Goal: Communication & Community: Connect with others

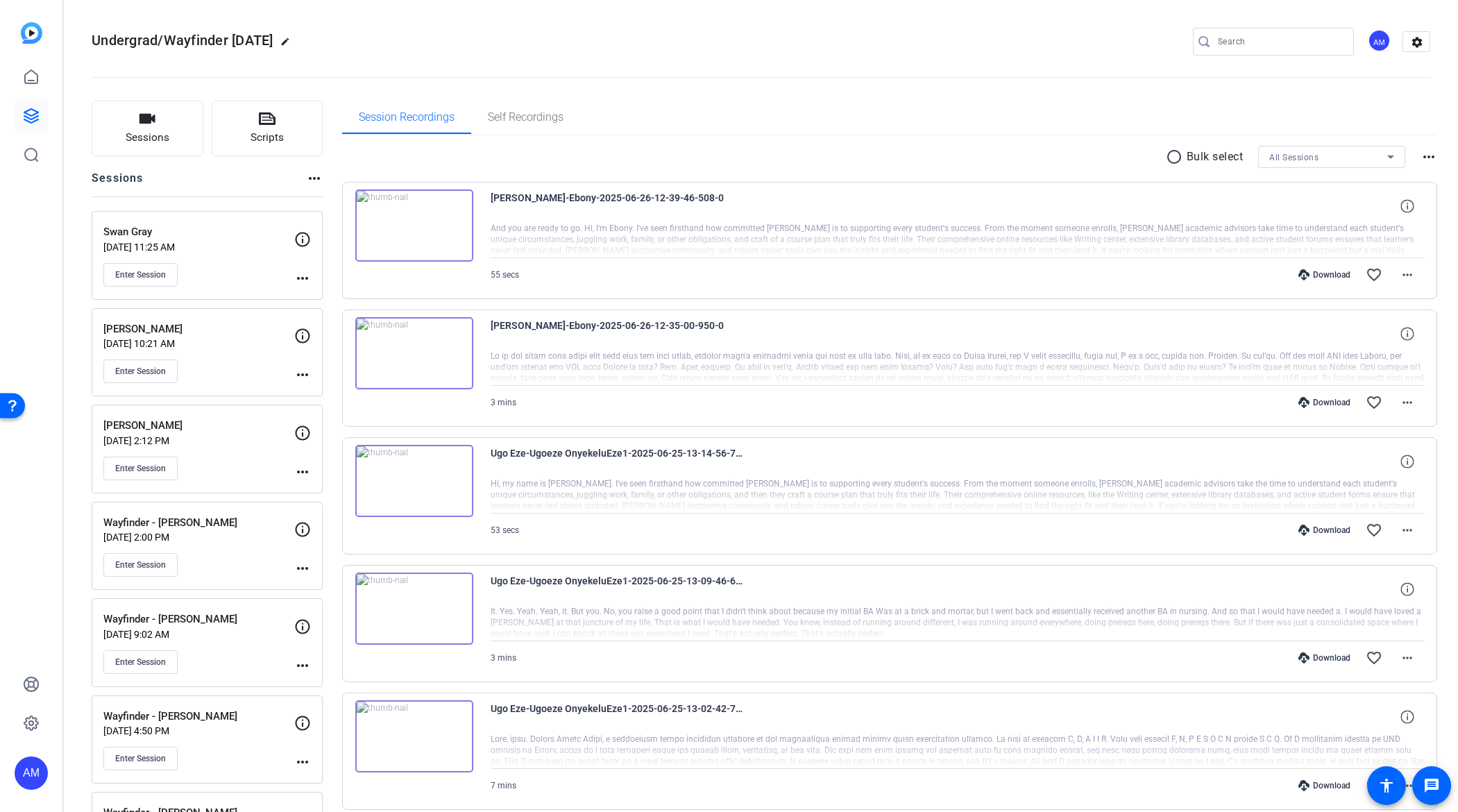
scroll to position [3, 0]
click at [145, 126] on button "Sessions" at bounding box center [147, 125] width 112 height 56
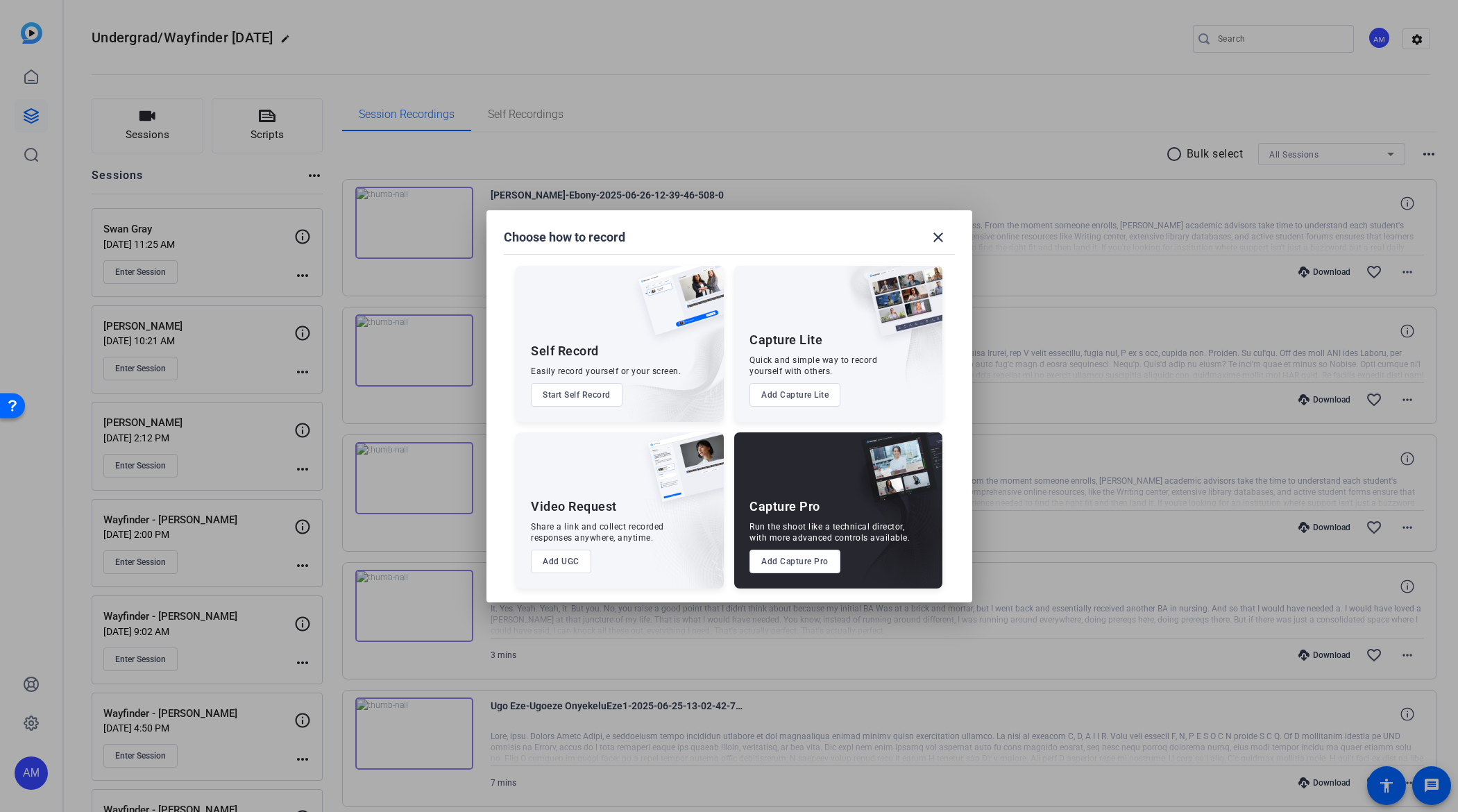
click at [238, 186] on div at bounding box center [729, 406] width 1458 height 812
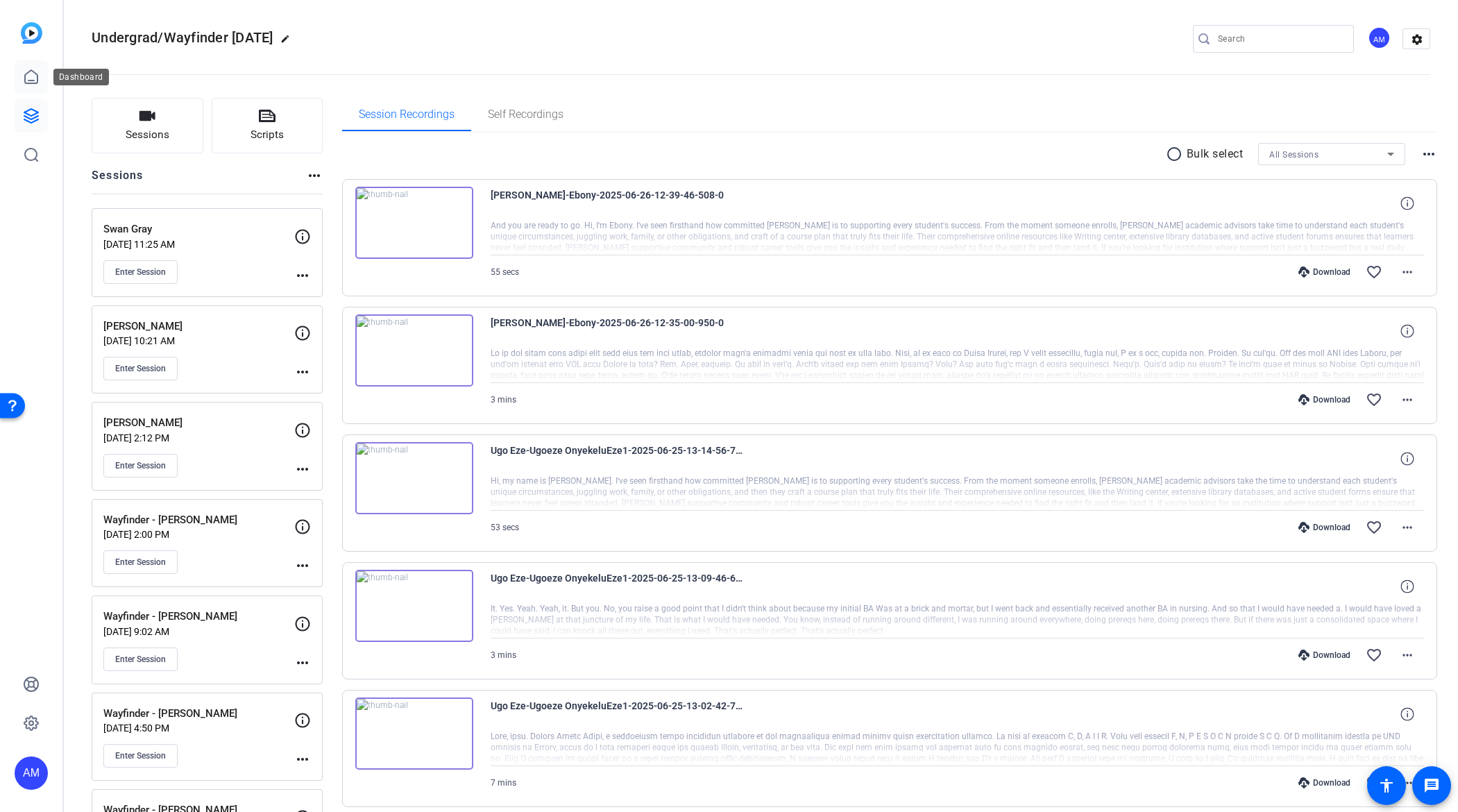
click at [34, 82] on icon at bounding box center [31, 76] width 17 height 17
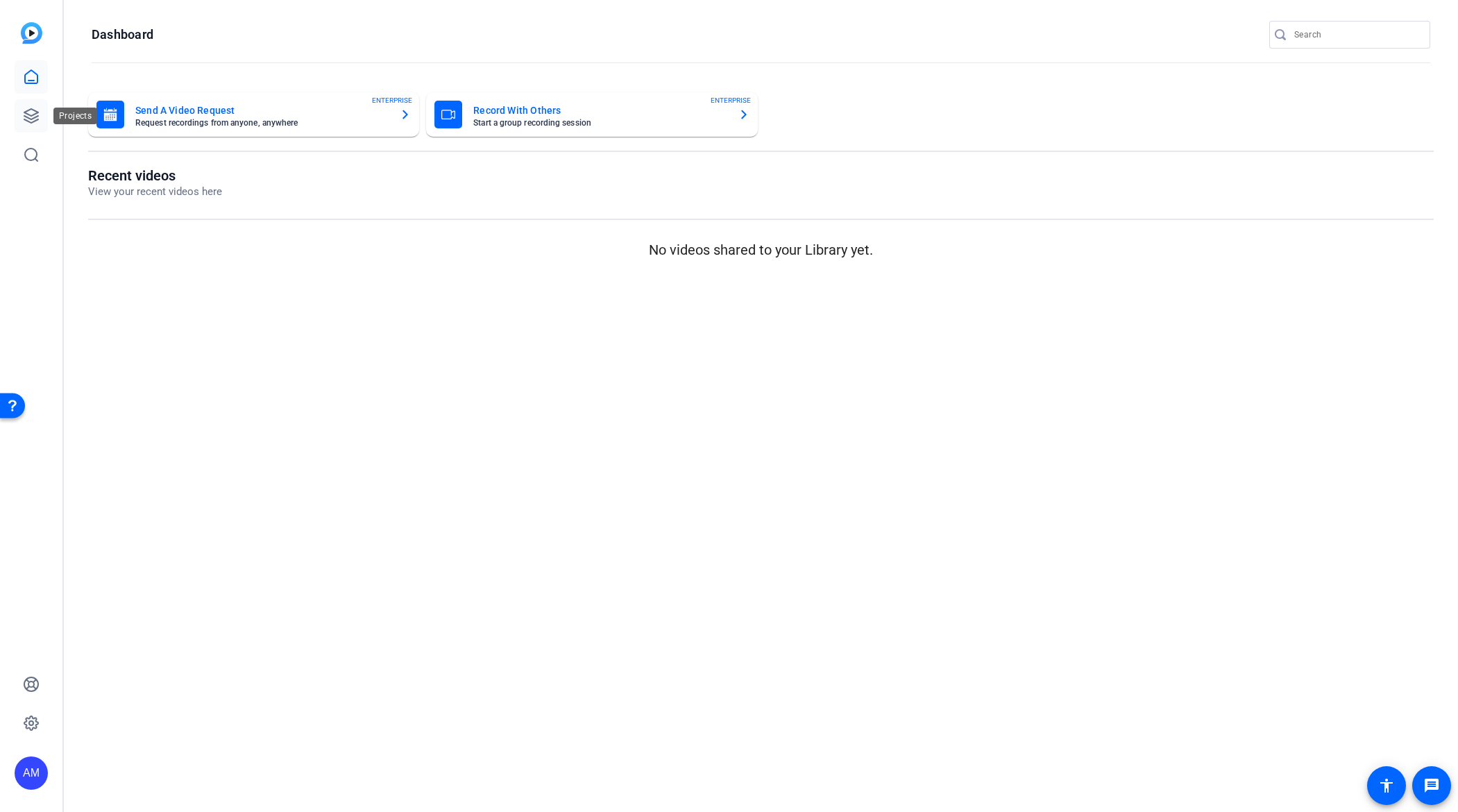
click at [33, 120] on icon at bounding box center [31, 116] width 14 height 14
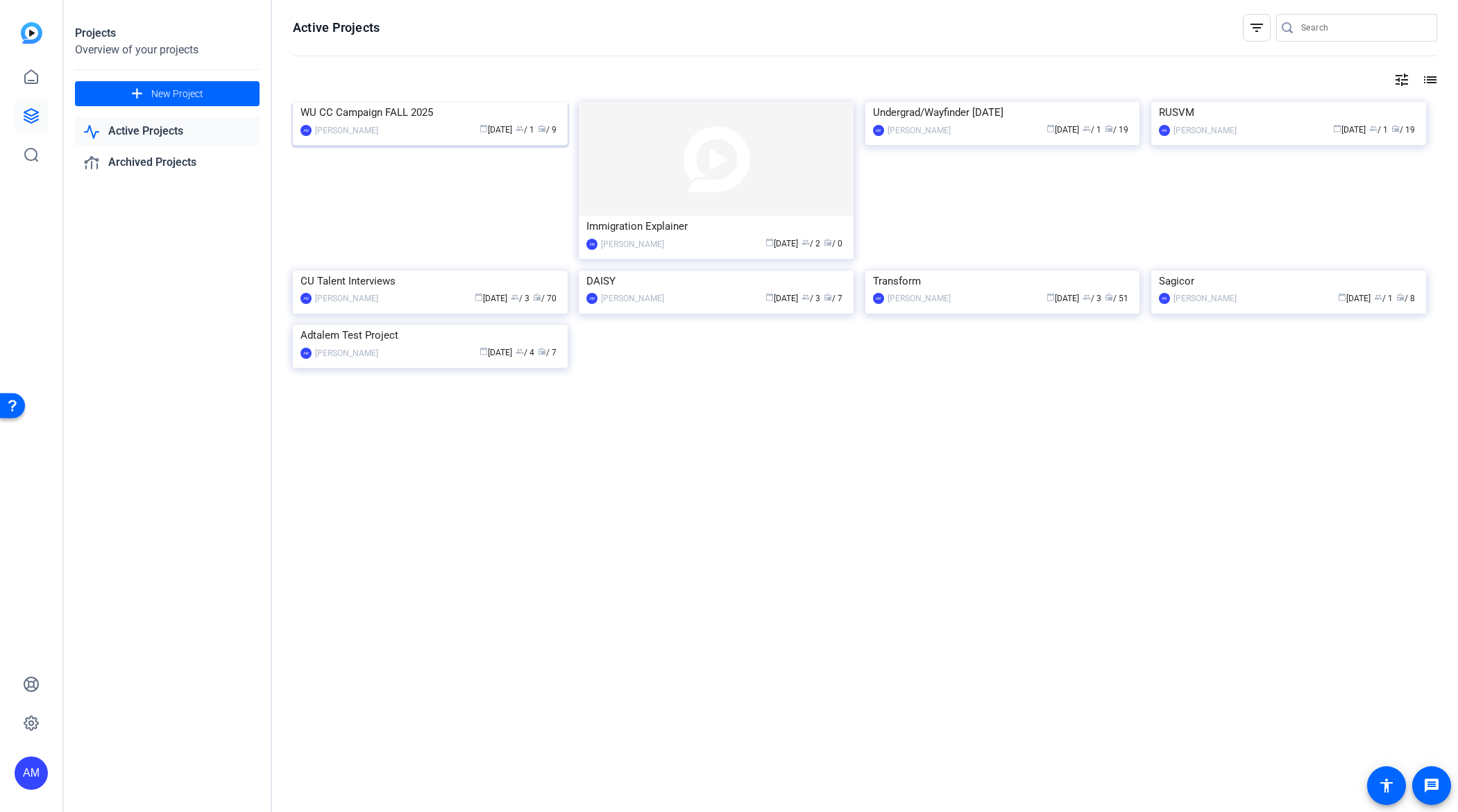
click at [419, 123] on div "WU CC Campaign FALL 2025" at bounding box center [430, 113] width 260 height 20
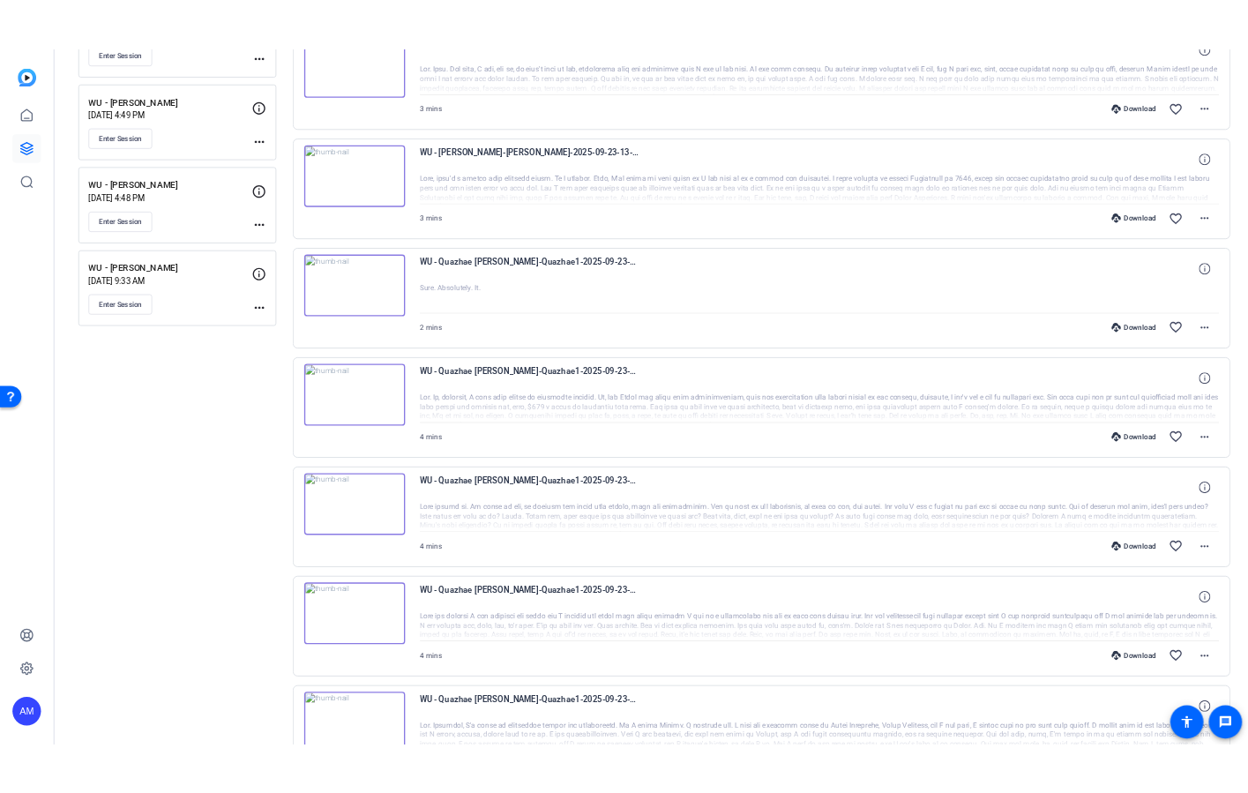
scroll to position [568, 0]
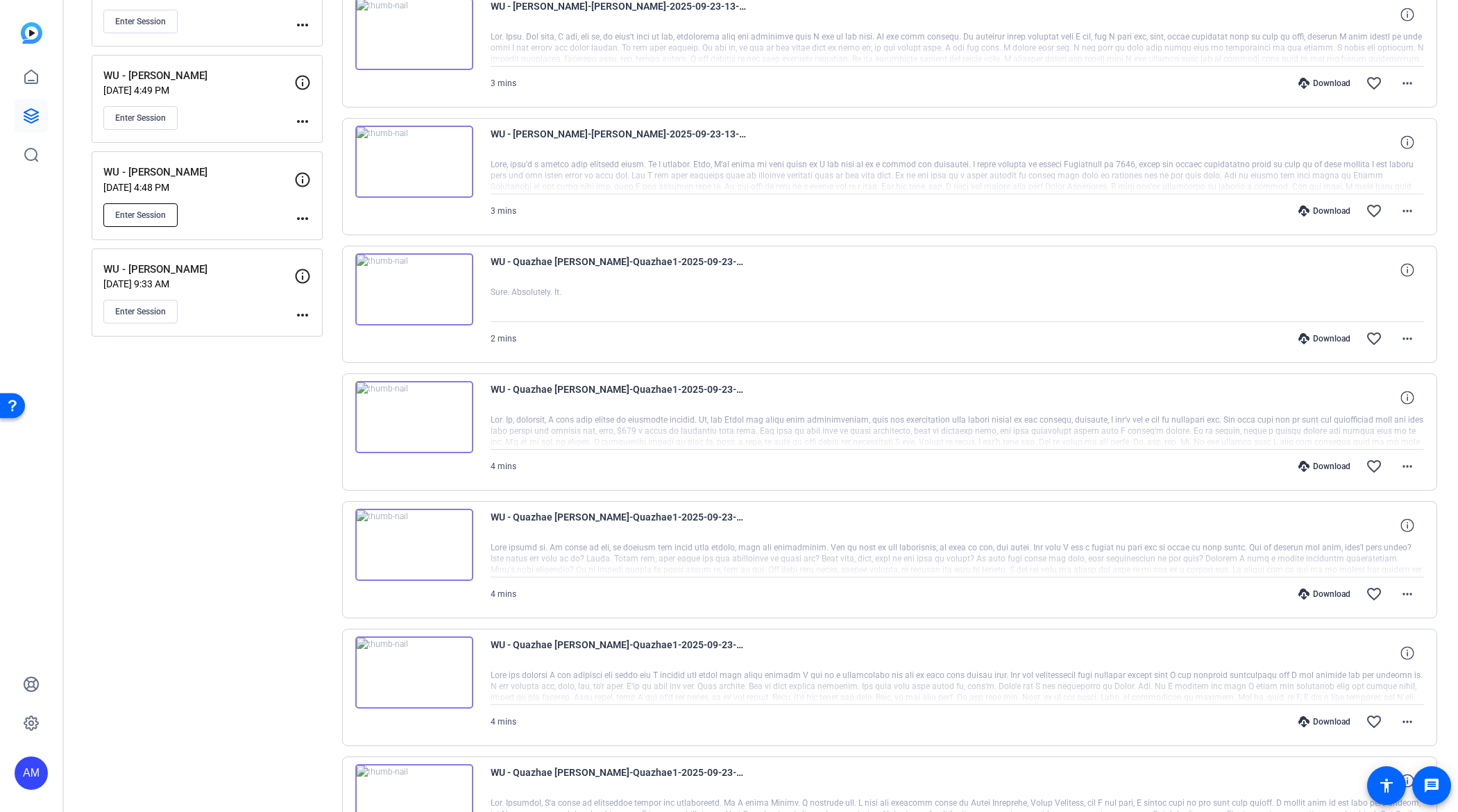
click at [148, 214] on span "Enter Session" at bounding box center [140, 215] width 50 height 11
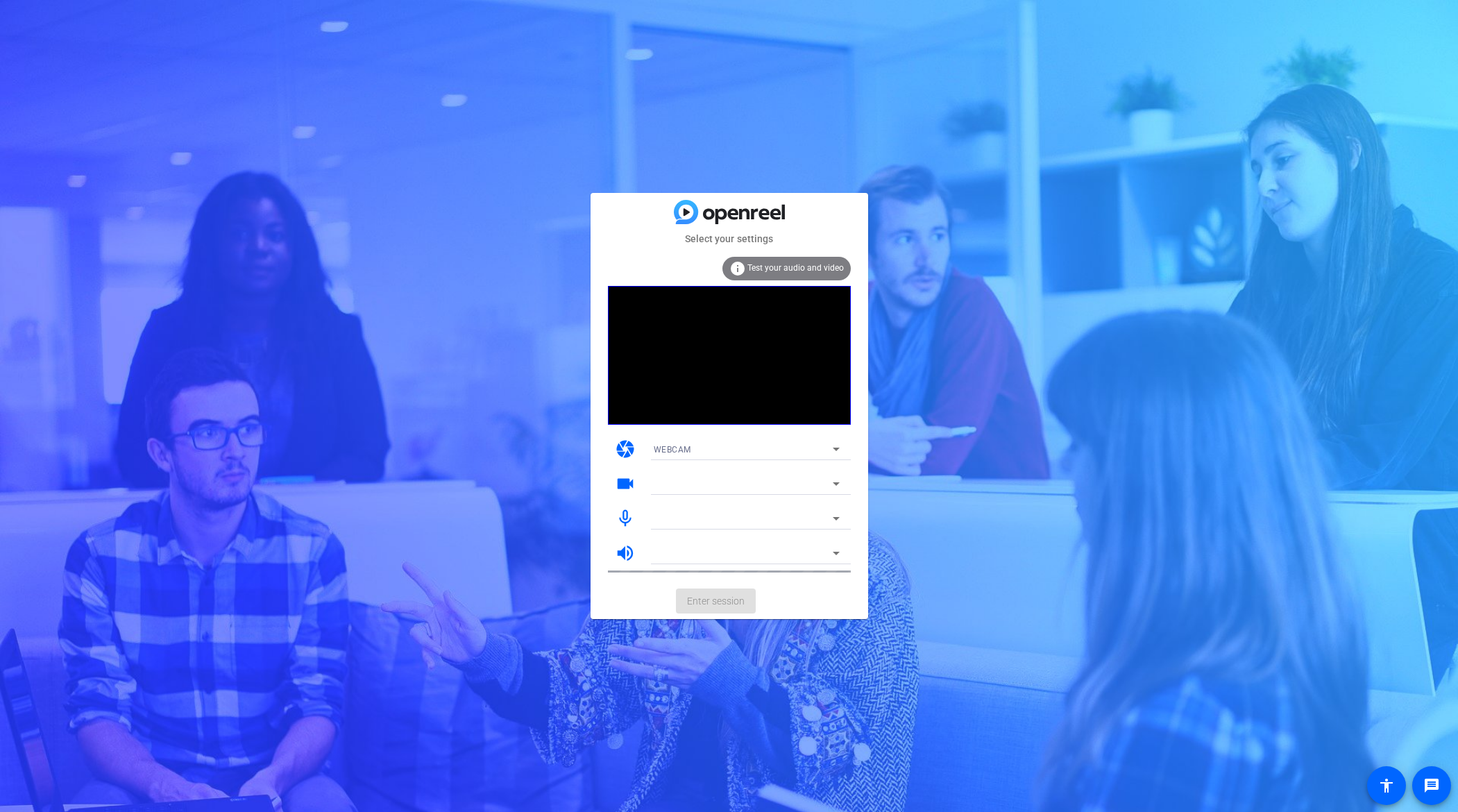
click at [728, 603] on mat-card-actions "Enter session" at bounding box center [729, 601] width 278 height 36
click at [717, 603] on span "Enter session" at bounding box center [715, 601] width 57 height 15
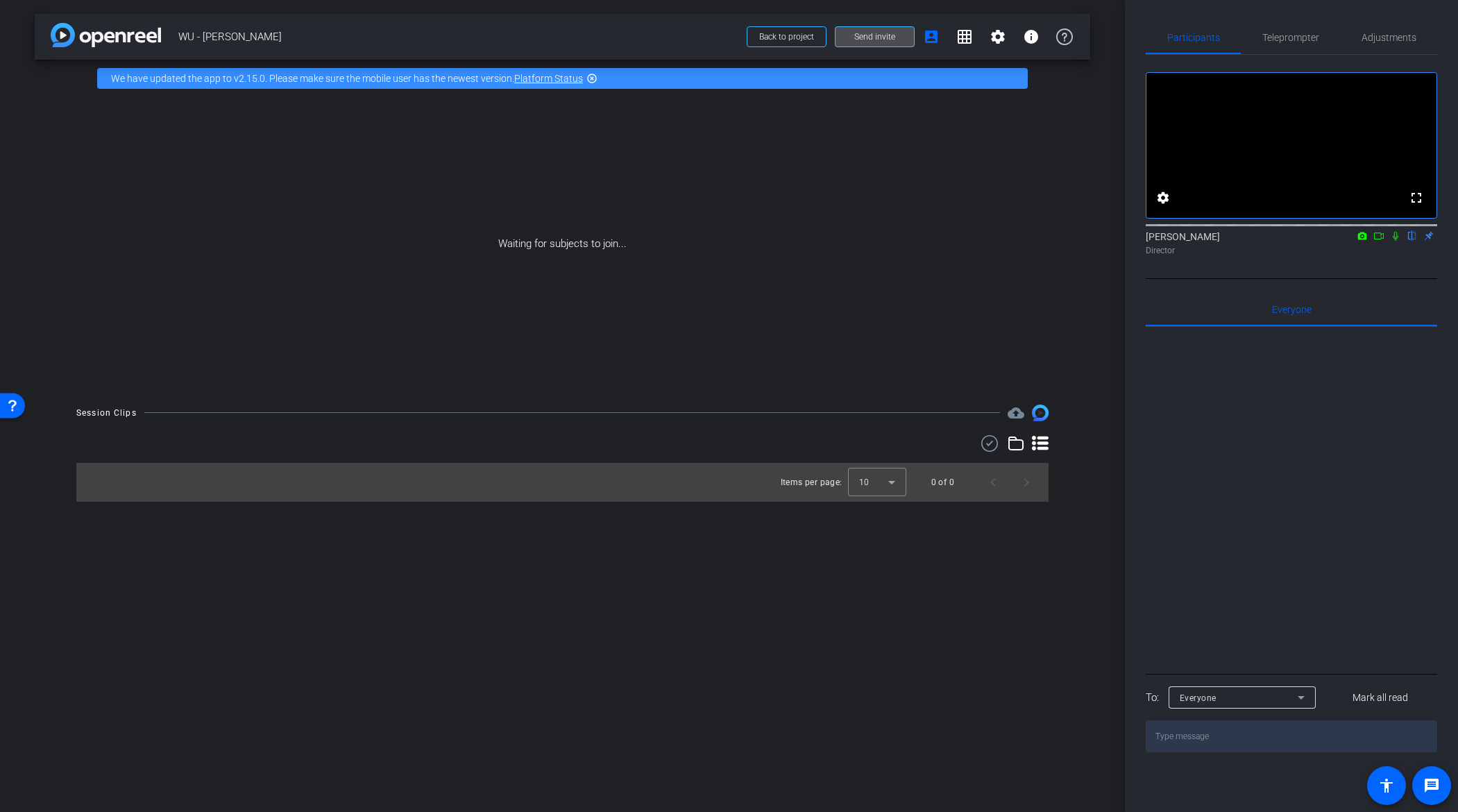
click at [873, 40] on span "Send invite" at bounding box center [875, 37] width 41 height 11
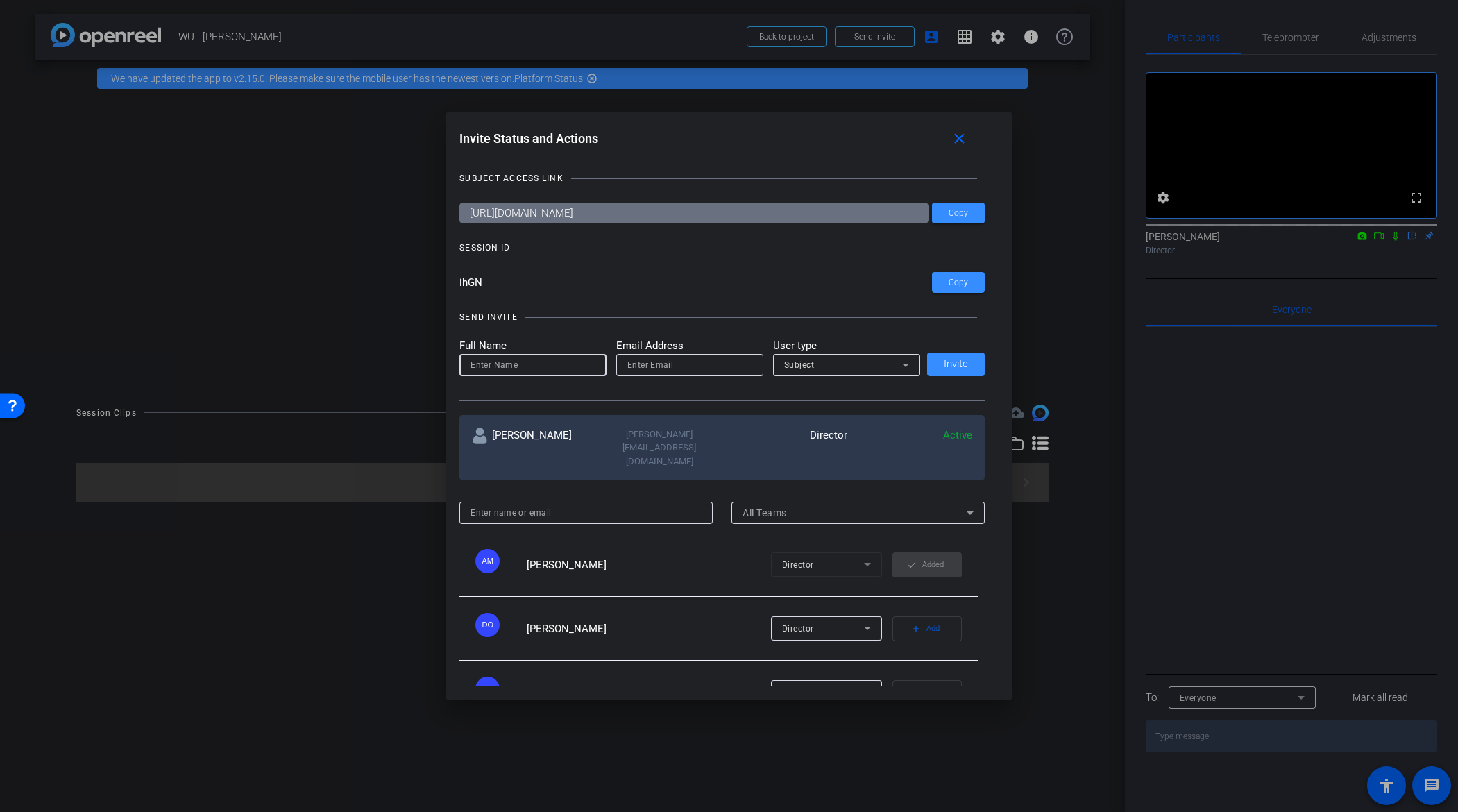
click at [554, 372] on input at bounding box center [533, 364] width 125 height 17
type input "dave@bonnemaison.com"
drag, startPoint x: 563, startPoint y: 362, endPoint x: 427, endPoint y: 347, distance: 136.8
click at [427, 347] on div "Invite Status and Actions close SUBJECT ACCESS LINK https://capture.openreel.co…" at bounding box center [729, 406] width 1458 height 812
click at [699, 367] on input "email" at bounding box center [689, 364] width 125 height 17
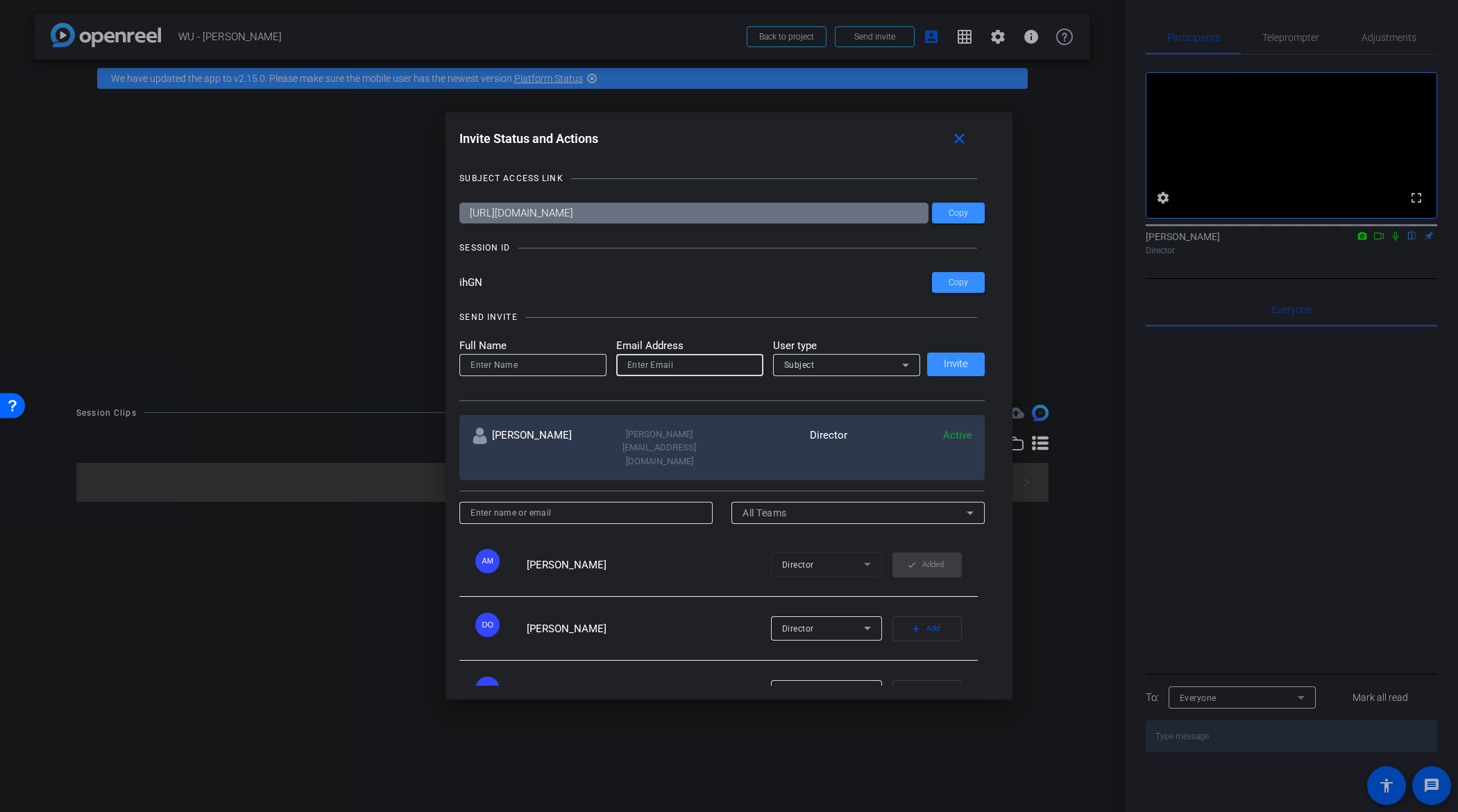
paste input "dave@bonnemaison.com"
type input "dave@bonnemaison.com"
click at [797, 368] on span "Subject" at bounding box center [799, 365] width 31 height 9
click at [804, 415] on span "Watcher" at bounding box center [798, 415] width 35 height 17
click at [546, 367] on input at bounding box center [533, 364] width 125 height 17
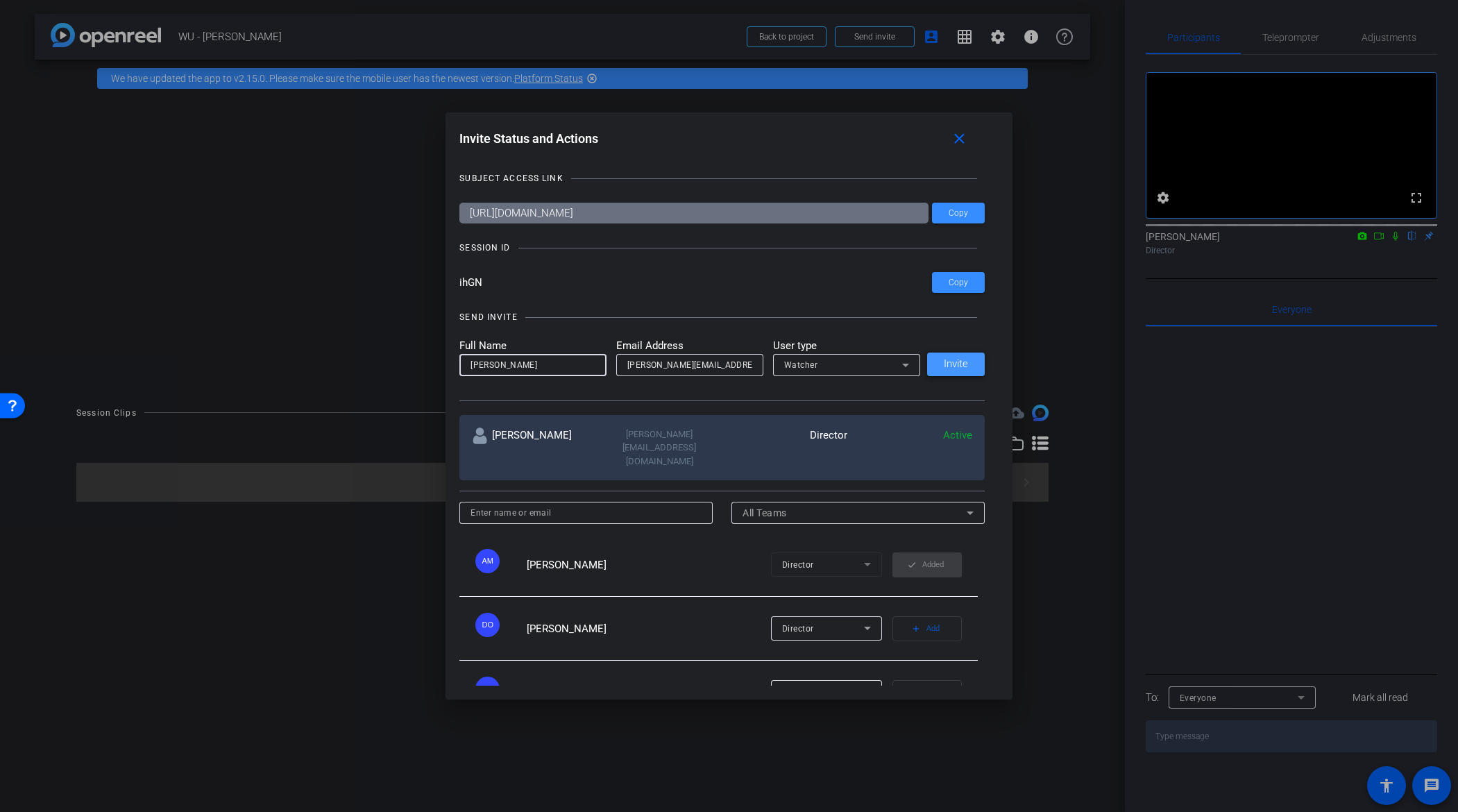
type input "Dave"
click at [932, 361] on span at bounding box center [956, 364] width 57 height 33
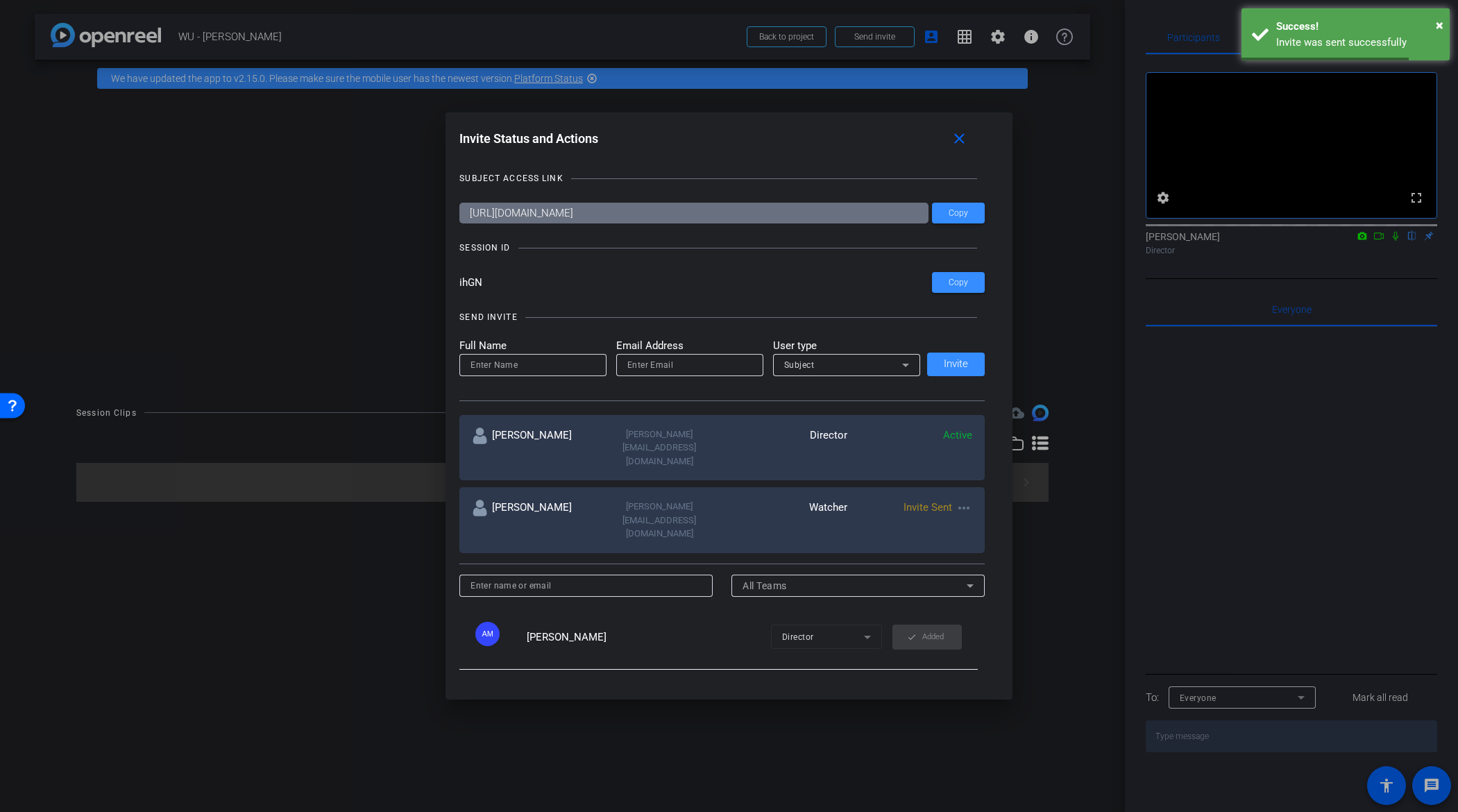
click at [567, 361] on input at bounding box center [533, 364] width 125 height 17
type input "Ruby"
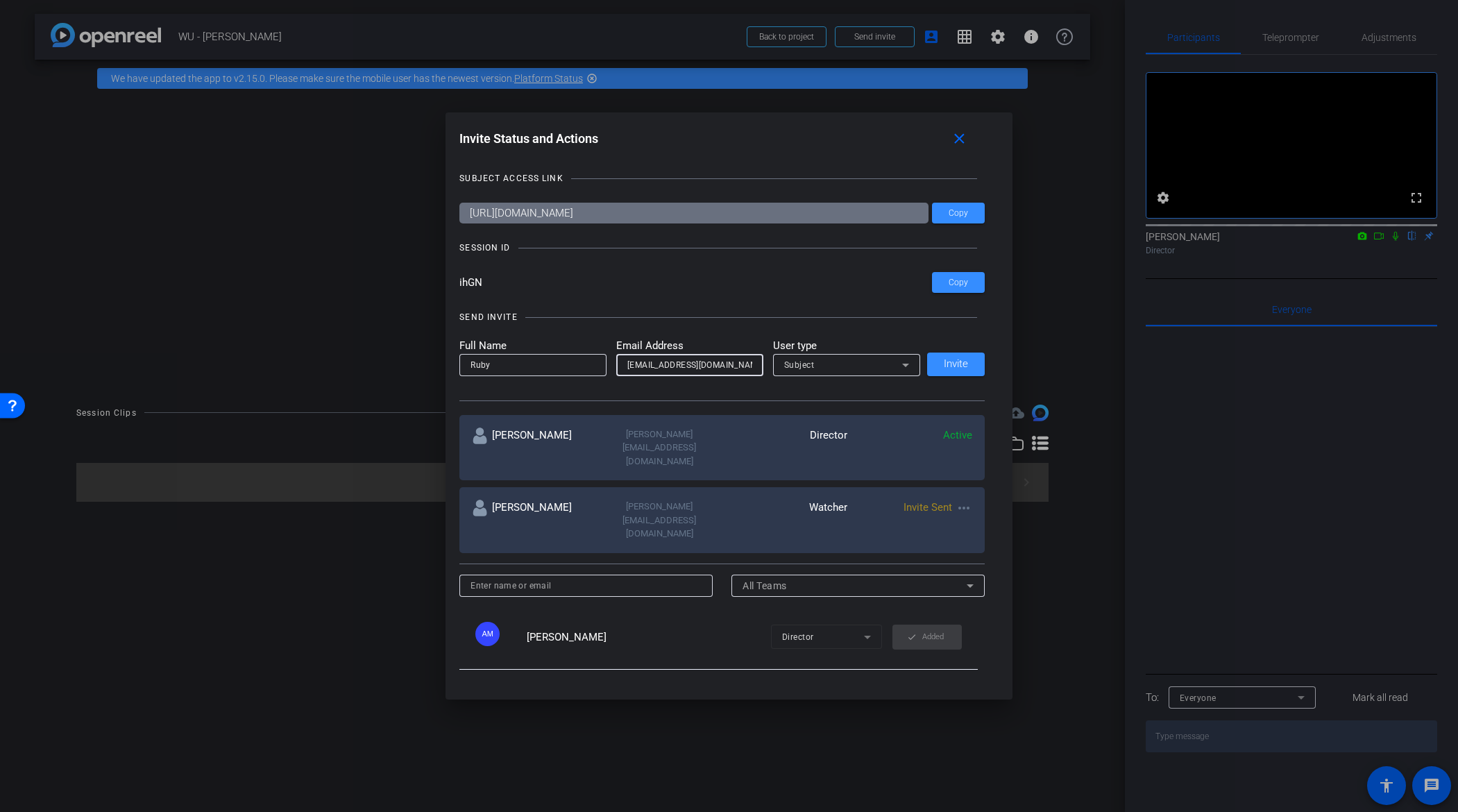
type input "ruby@bonnemaison.com"
click at [840, 361] on div "Subject" at bounding box center [843, 365] width 118 height 17
click at [833, 408] on mat-option "Watcher" at bounding box center [842, 415] width 147 height 22
click at [947, 362] on span "Invite" at bounding box center [956, 364] width 24 height 10
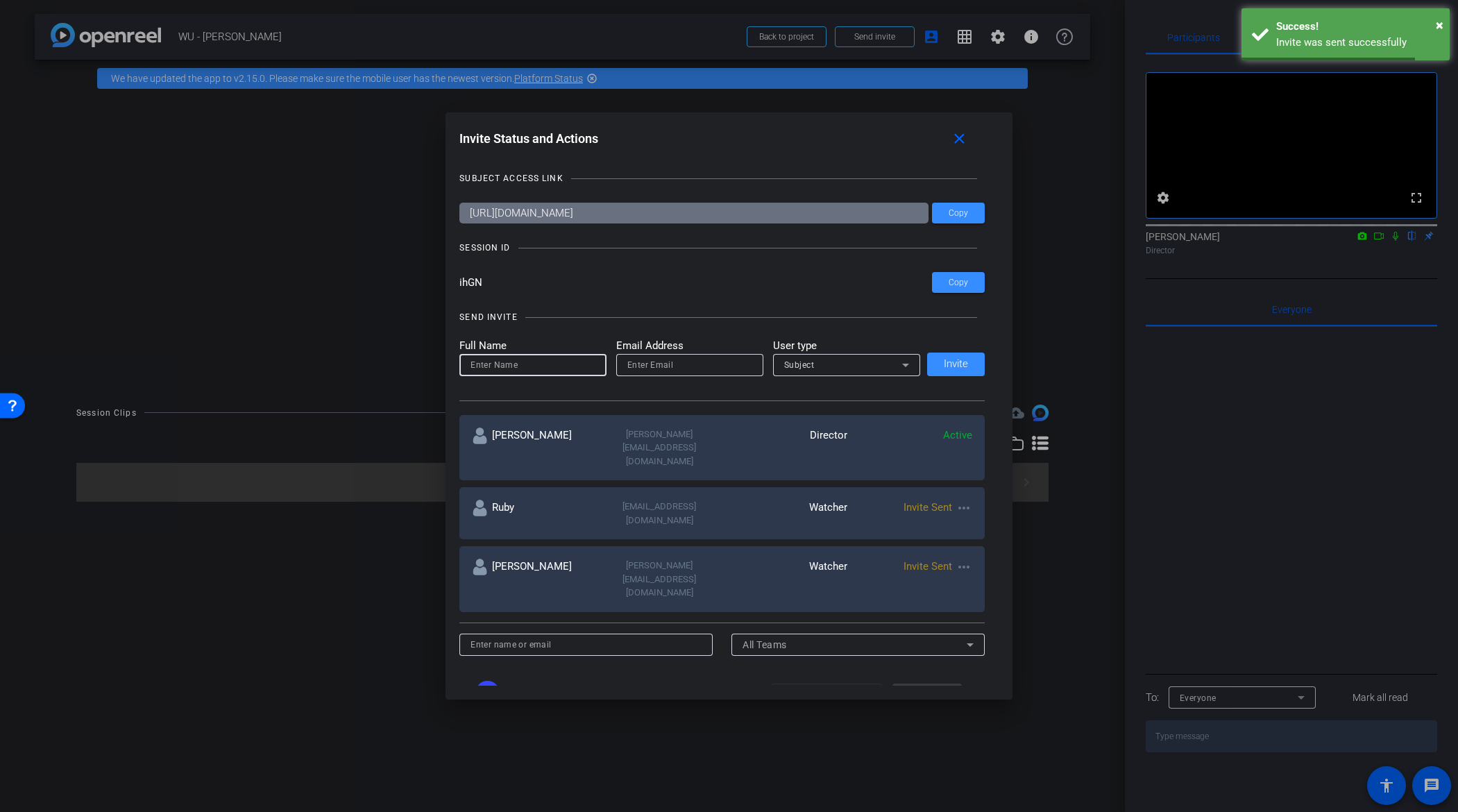
click at [525, 367] on input at bounding box center [533, 364] width 125 height 17
click at [1387, 252] on div at bounding box center [729, 406] width 1458 height 812
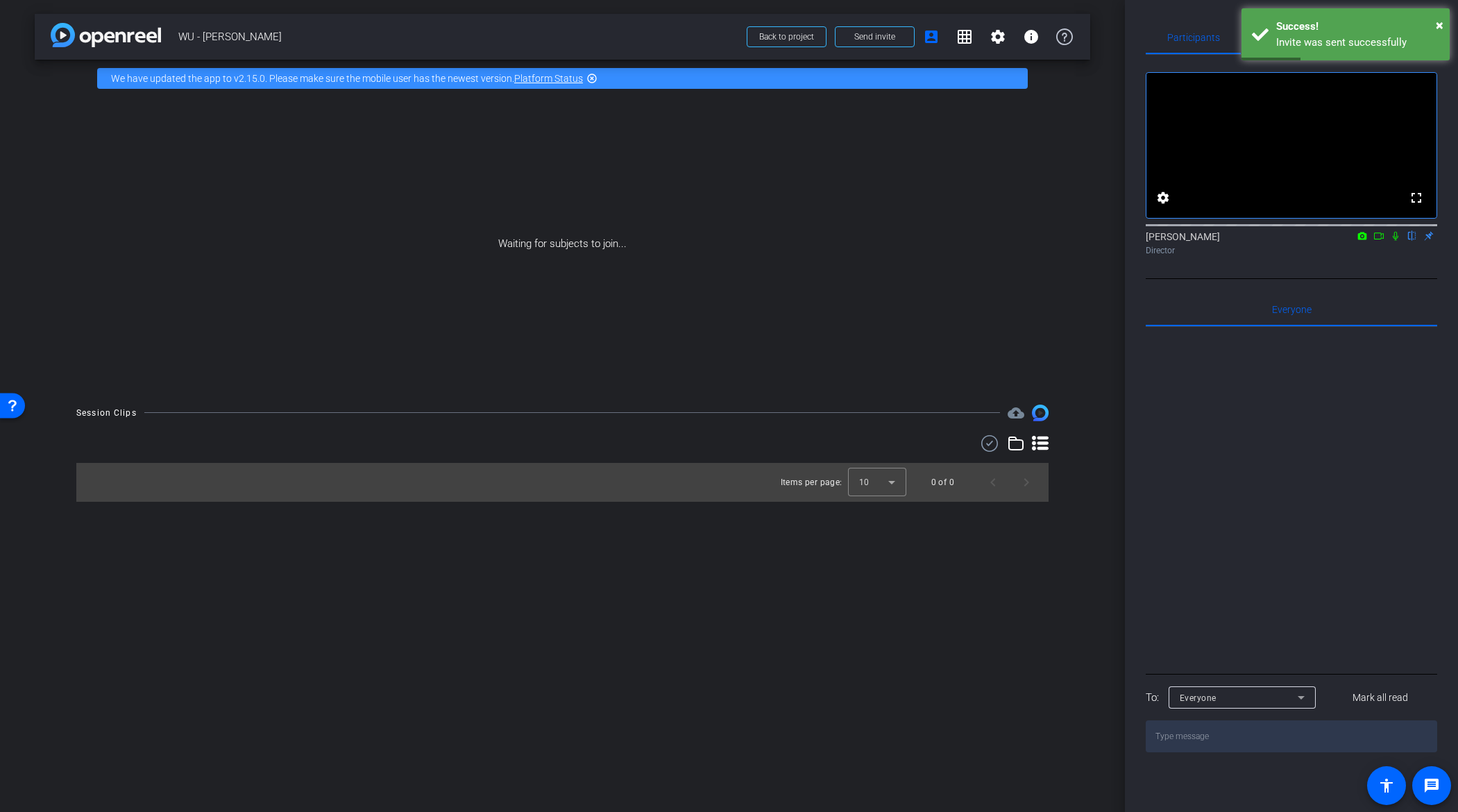
click at [1386, 242] on mat-icon at bounding box center [1379, 236] width 17 height 13
click at [1412, 241] on icon at bounding box center [1412, 236] width 11 height 9
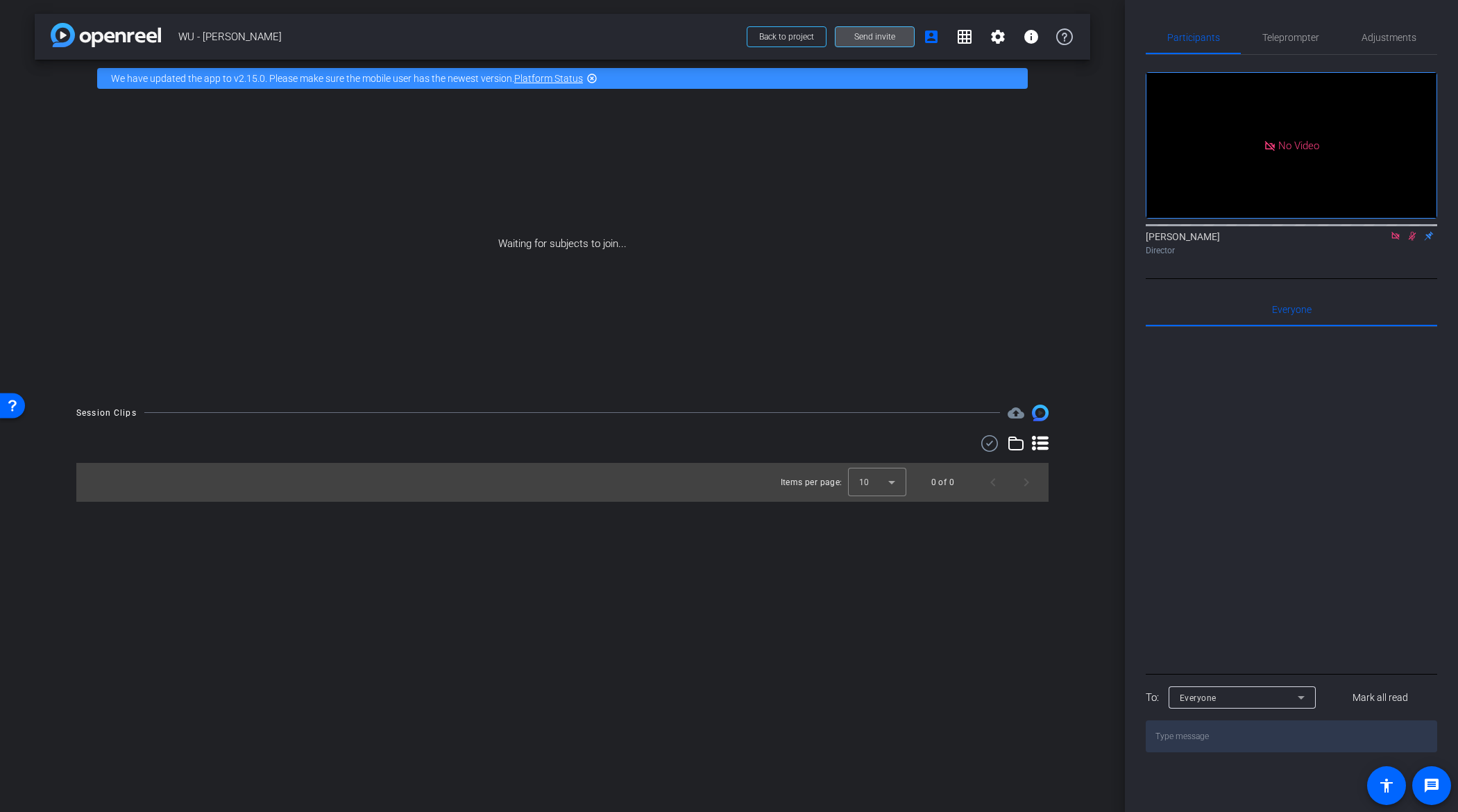
click at [889, 39] on span "Send invite" at bounding box center [875, 37] width 41 height 11
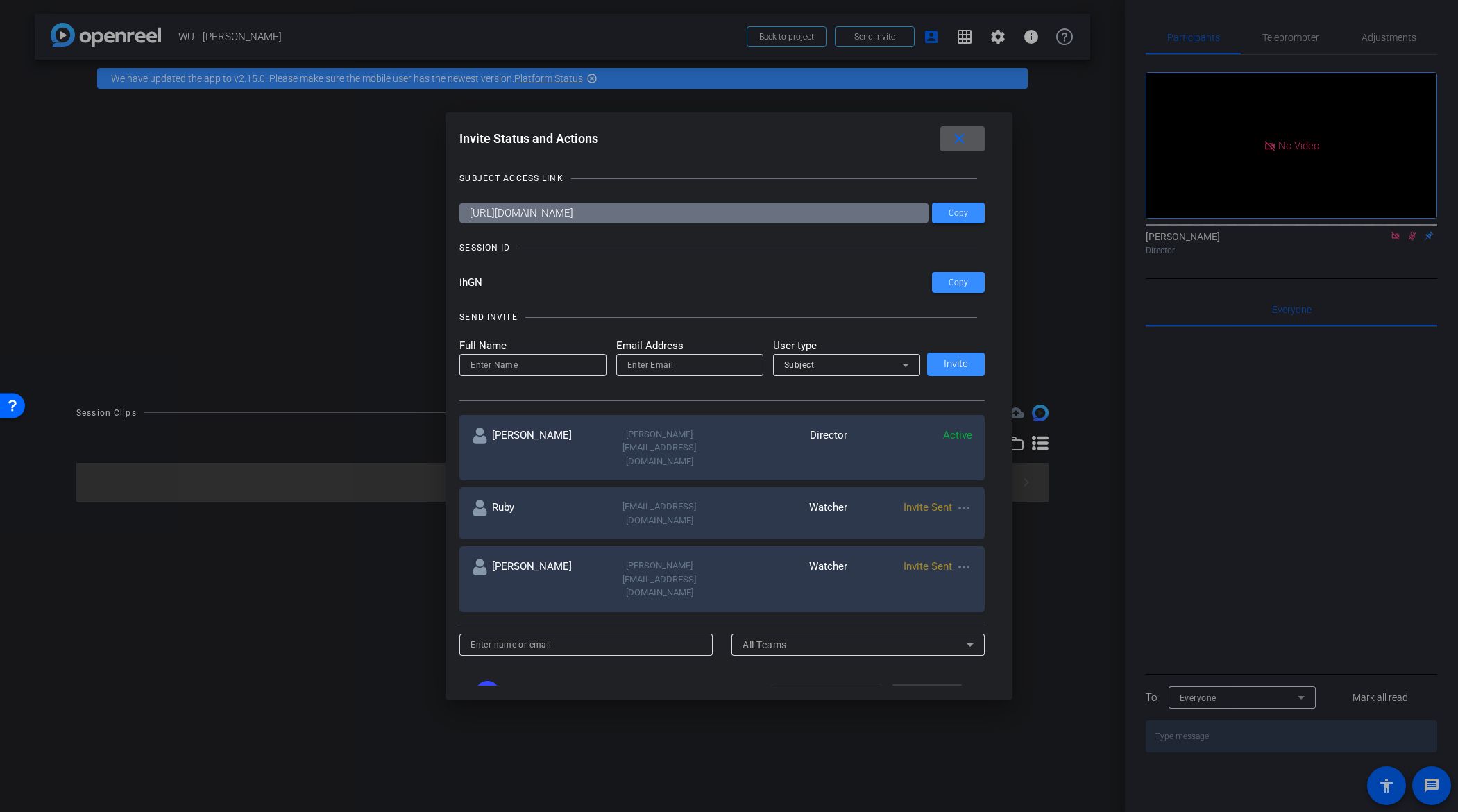
click at [515, 364] on input at bounding box center [533, 364] width 125 height 17
click at [500, 367] on input "michael.matthews@adtalem.com" at bounding box center [533, 364] width 125 height 17
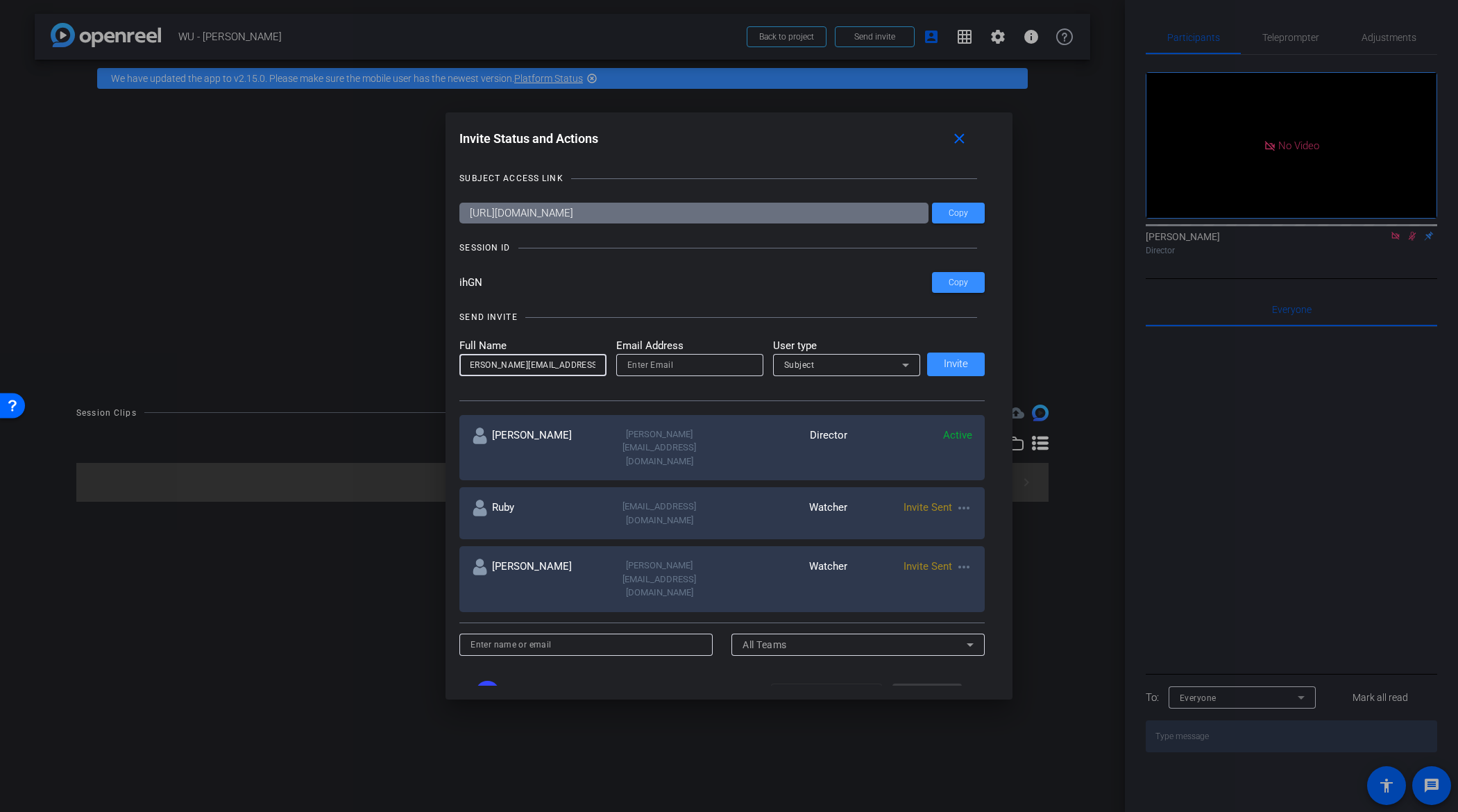
type input "michael.matthews@adtalem.com"
click at [636, 371] on input "email" at bounding box center [689, 364] width 125 height 17
paste input "michael.matthews@adtalem.com"
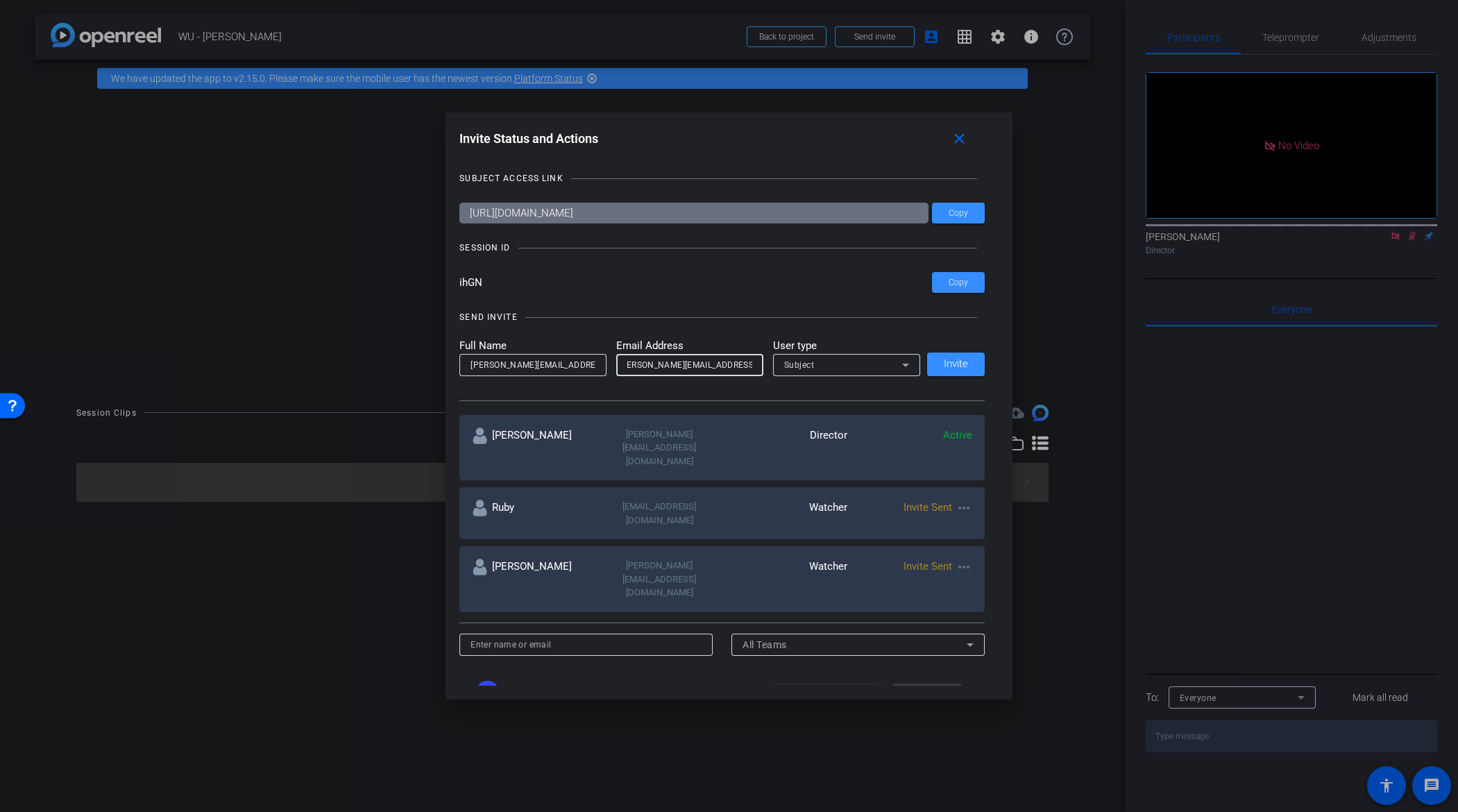
type input "michael.matthews@adtalem.com"
click at [542, 356] on input "michael.matthews@adtalem.com" at bounding box center [533, 364] width 125 height 17
click at [543, 356] on input "michael.matthews@adtalem.com" at bounding box center [533, 364] width 125 height 17
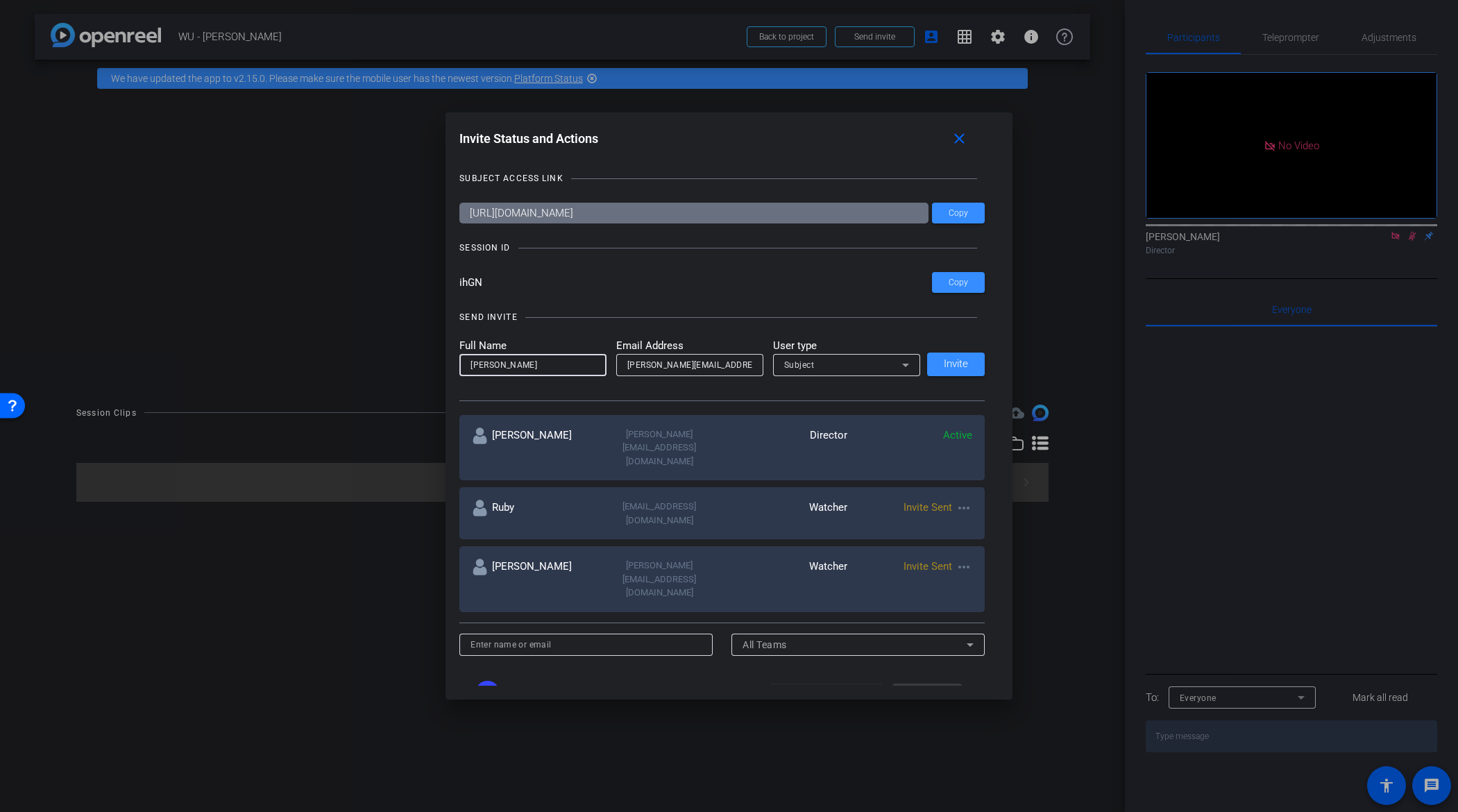
type input "Mike"
click at [829, 363] on div "Subject" at bounding box center [843, 365] width 118 height 17
click at [828, 413] on mat-option "Watcher" at bounding box center [842, 415] width 147 height 22
click at [964, 362] on span "Invite" at bounding box center [956, 364] width 24 height 10
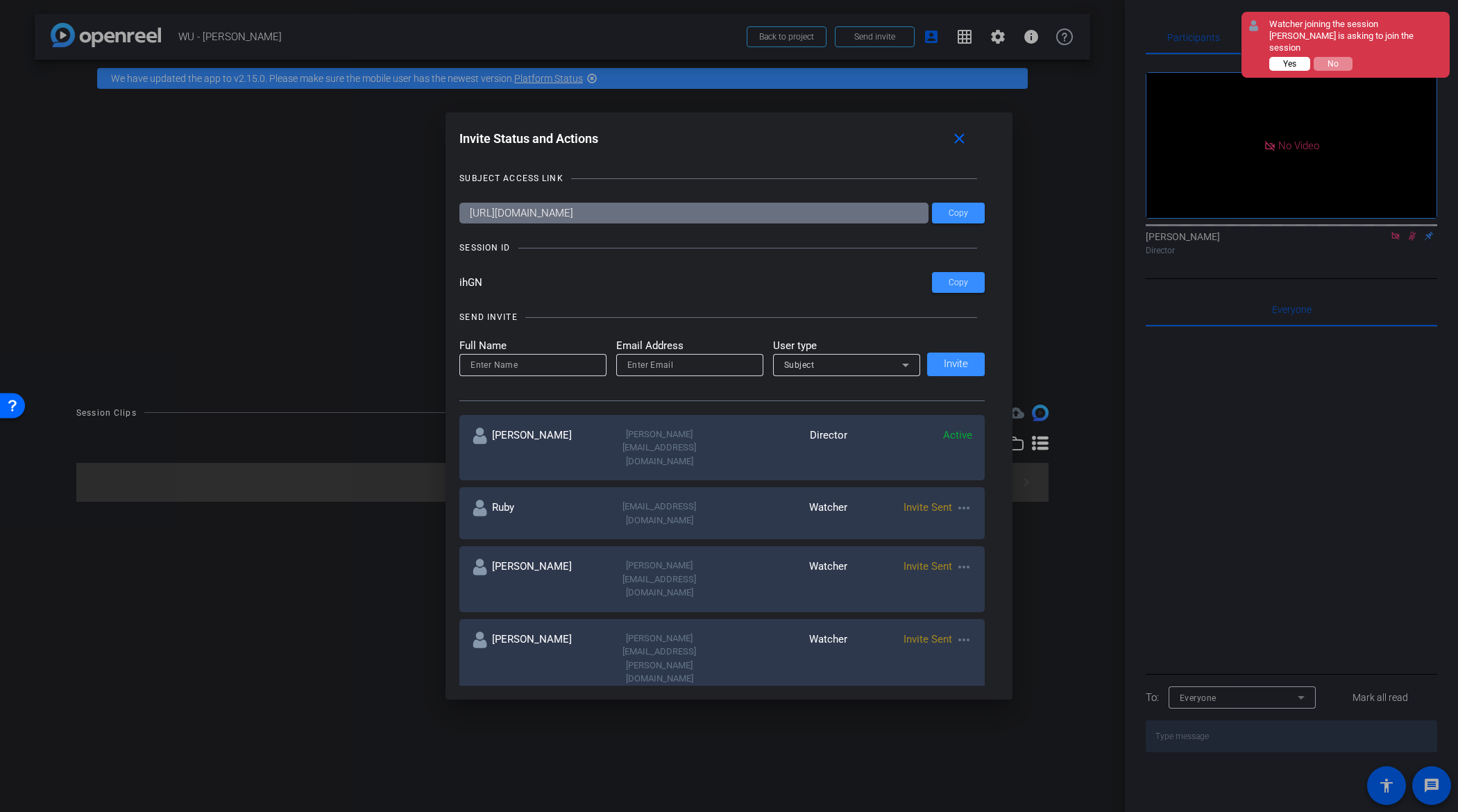
click at [1295, 59] on span "Yes" at bounding box center [1290, 64] width 13 height 9
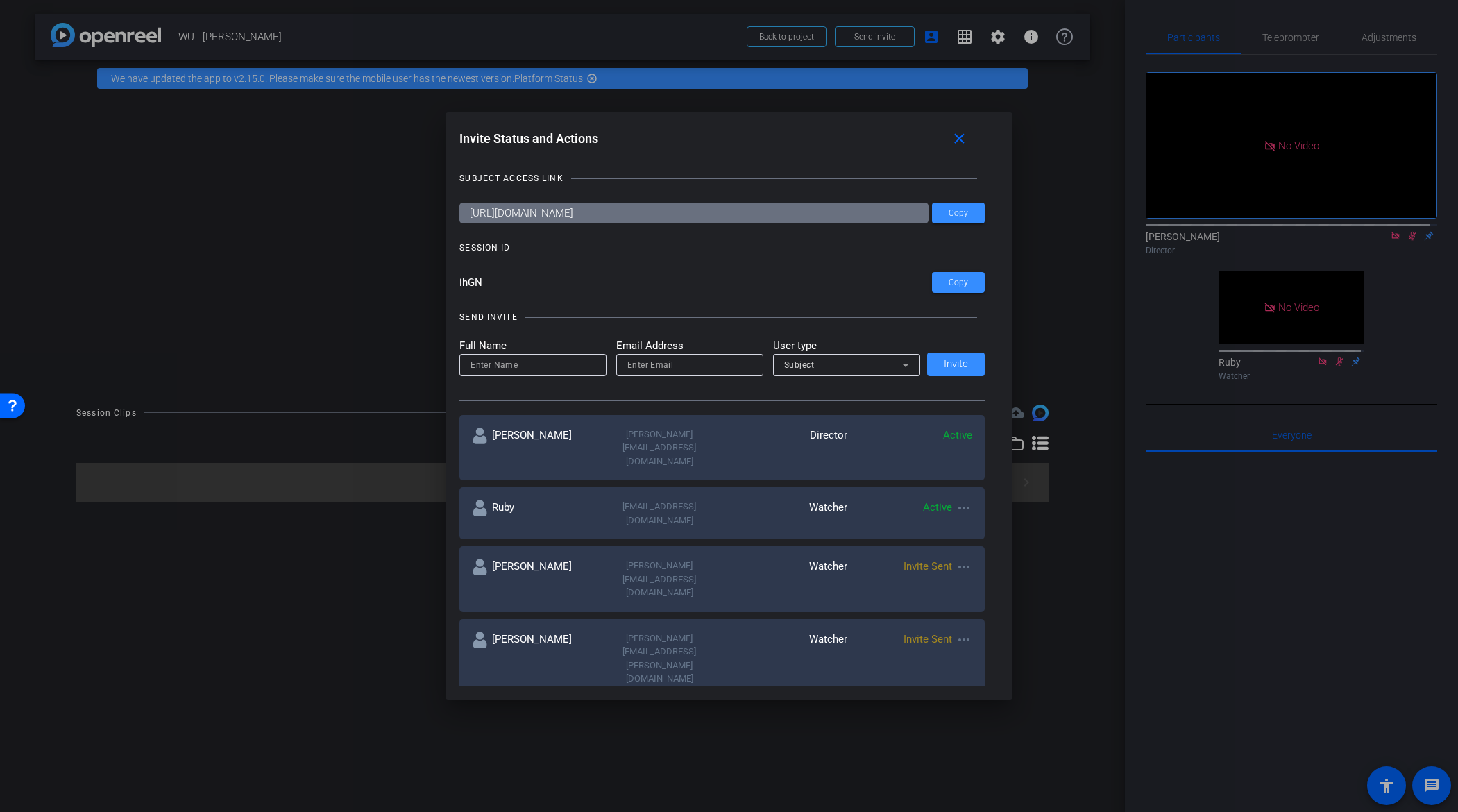
click at [1394, 250] on div at bounding box center [729, 406] width 1458 height 812
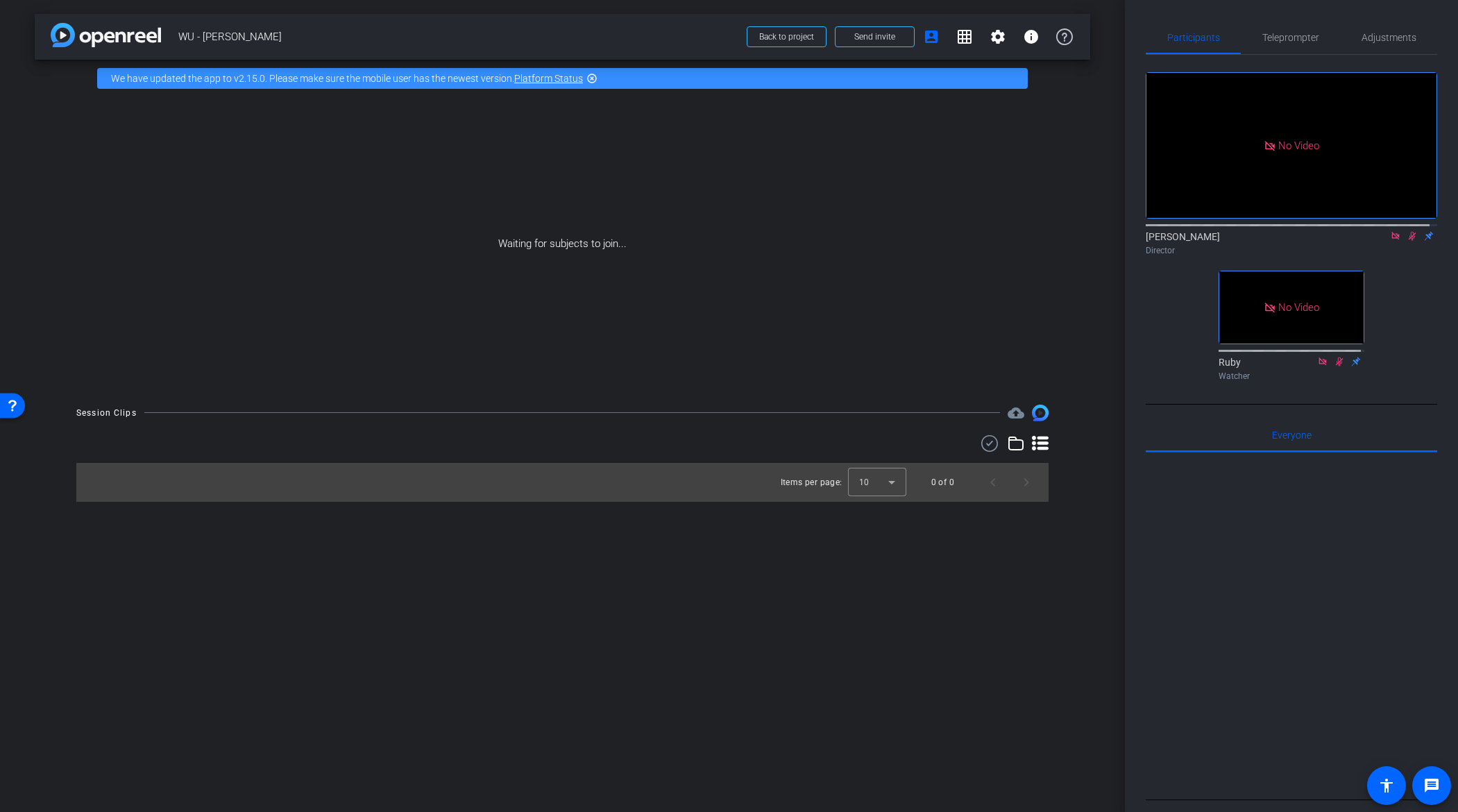
click at [1407, 241] on icon at bounding box center [1412, 236] width 11 height 9
click at [1390, 241] on icon at bounding box center [1396, 236] width 11 height 9
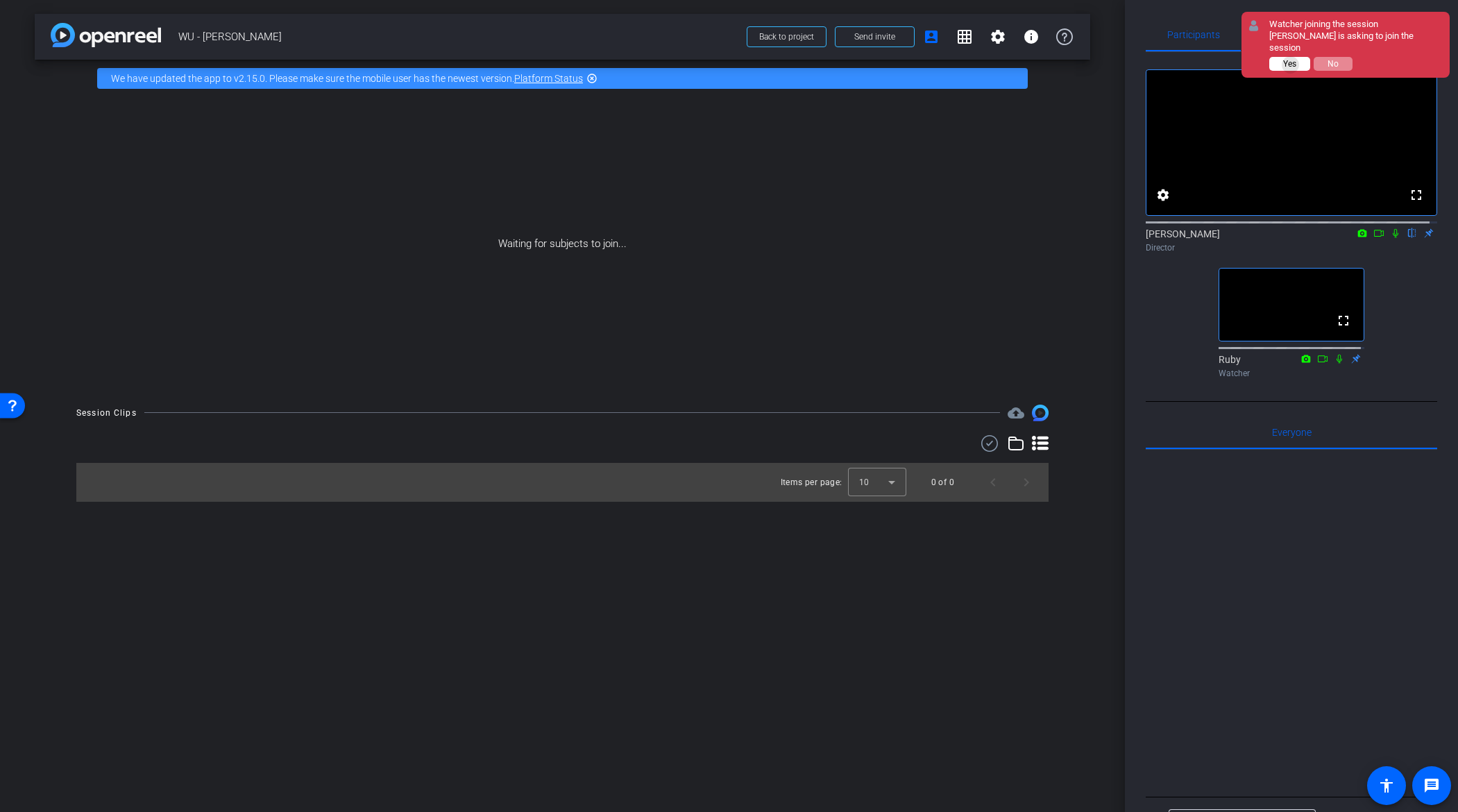
click at [1291, 59] on span "Yes" at bounding box center [1290, 64] width 13 height 9
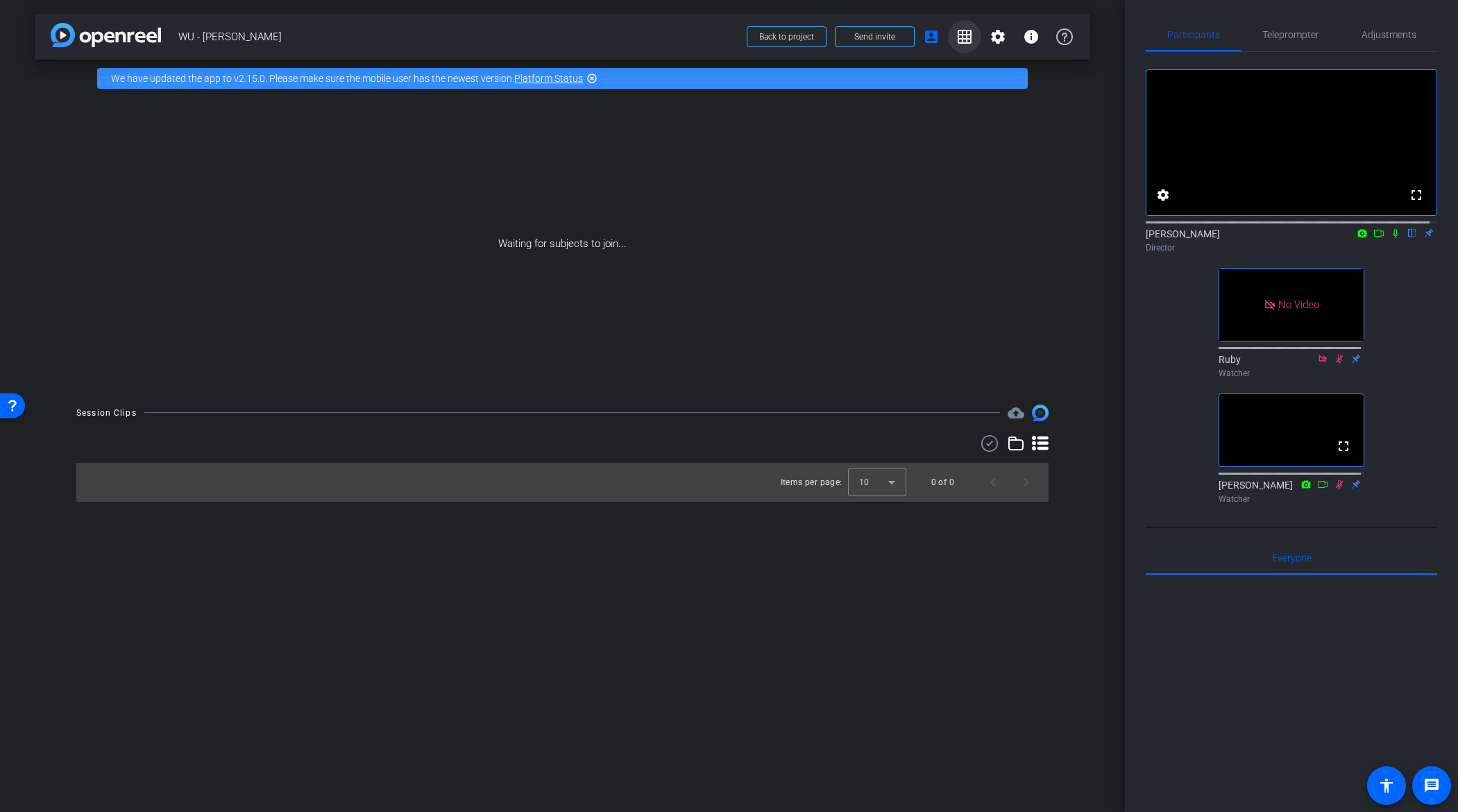
click at [969, 39] on mat-icon "grid_on" at bounding box center [965, 36] width 17 height 17
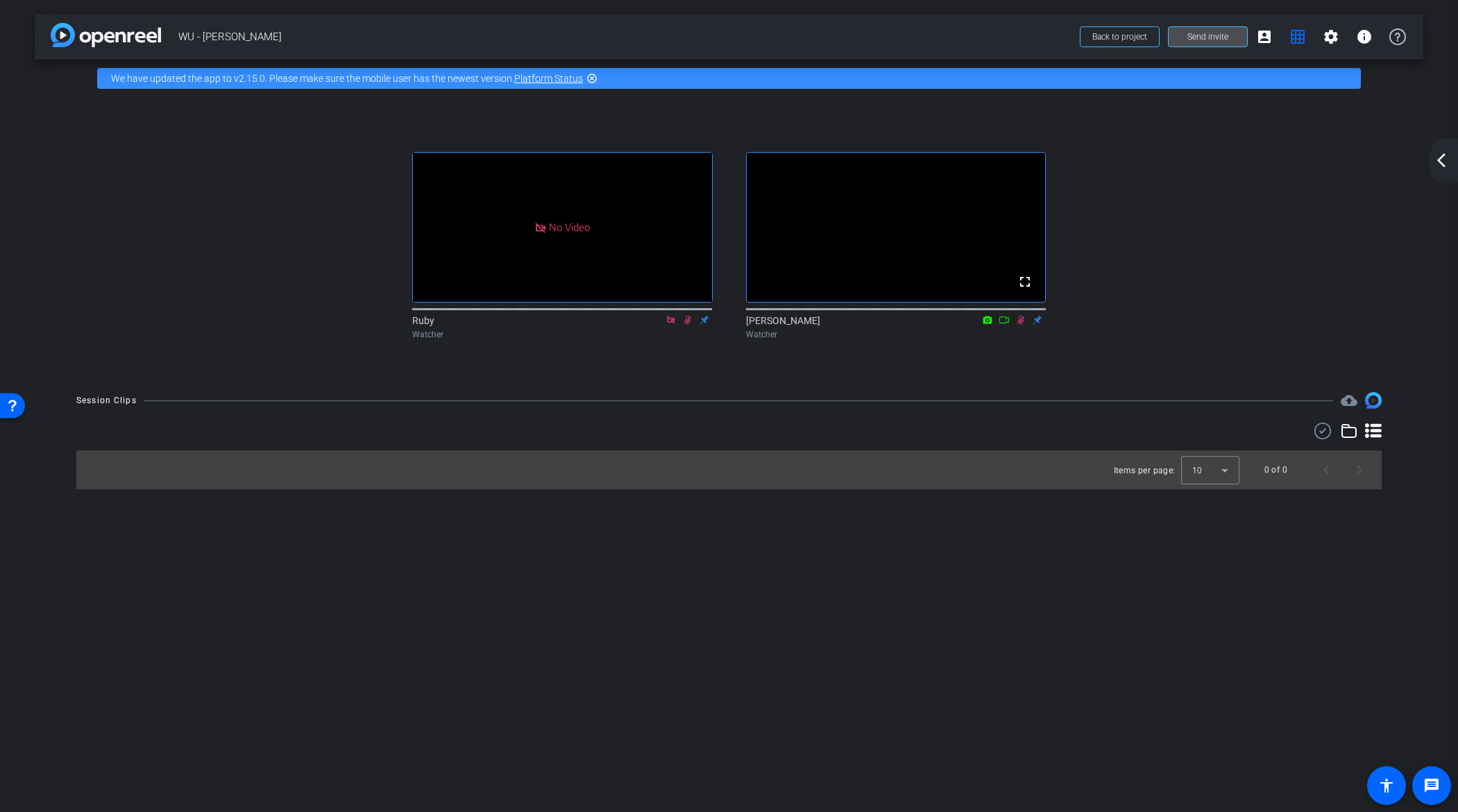
click at [1220, 45] on span at bounding box center [1209, 37] width 79 height 33
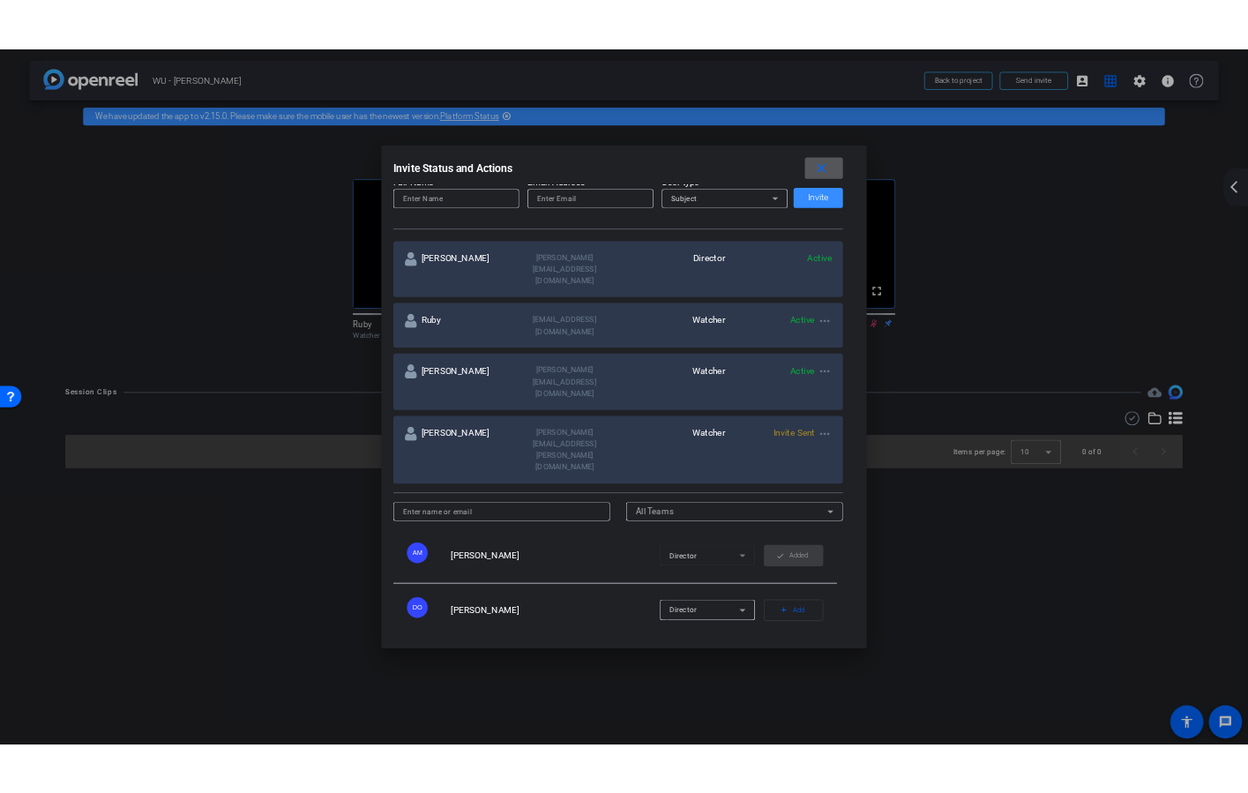
scroll to position [232, 0]
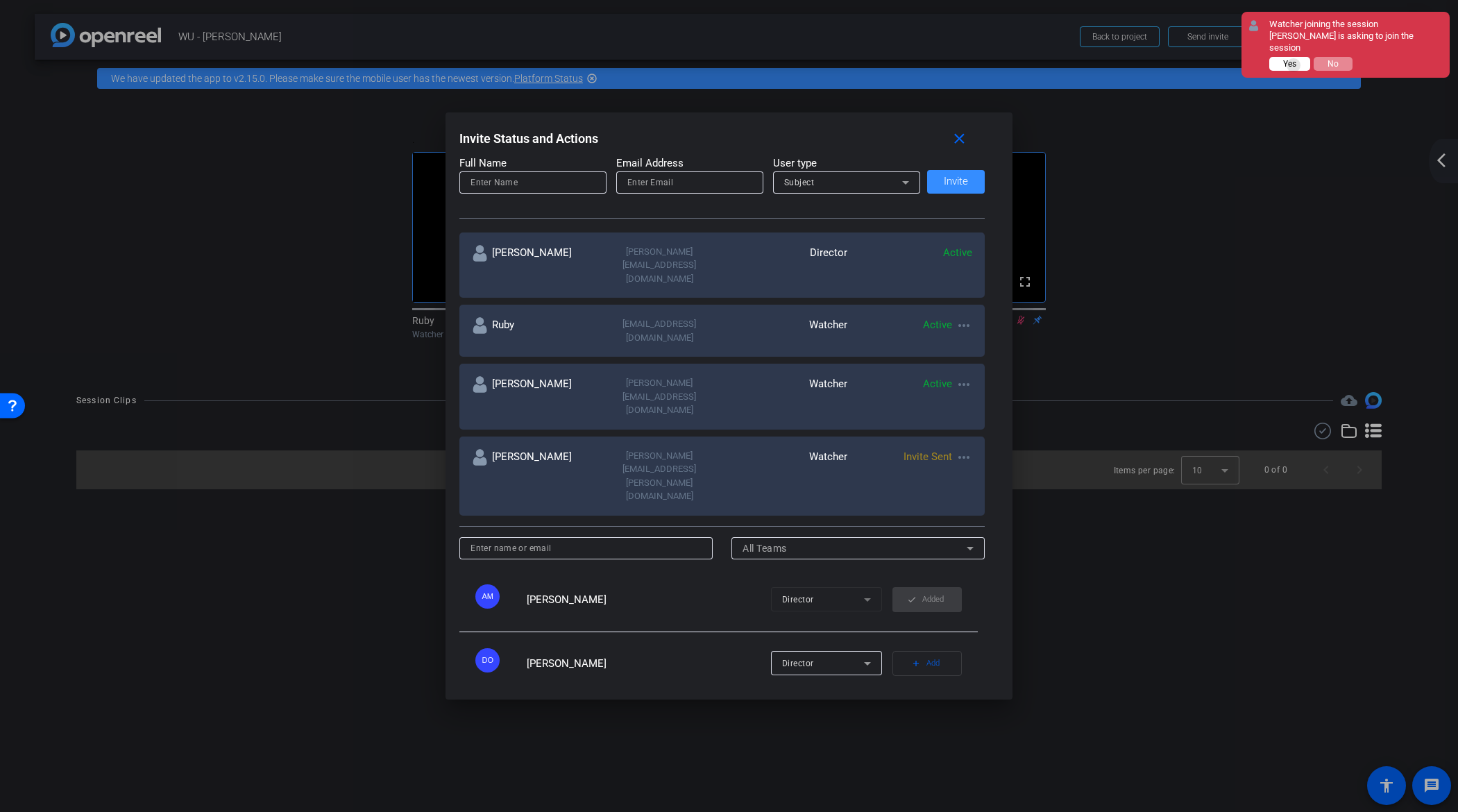
click at [1294, 59] on span "Yes" at bounding box center [1290, 64] width 13 height 9
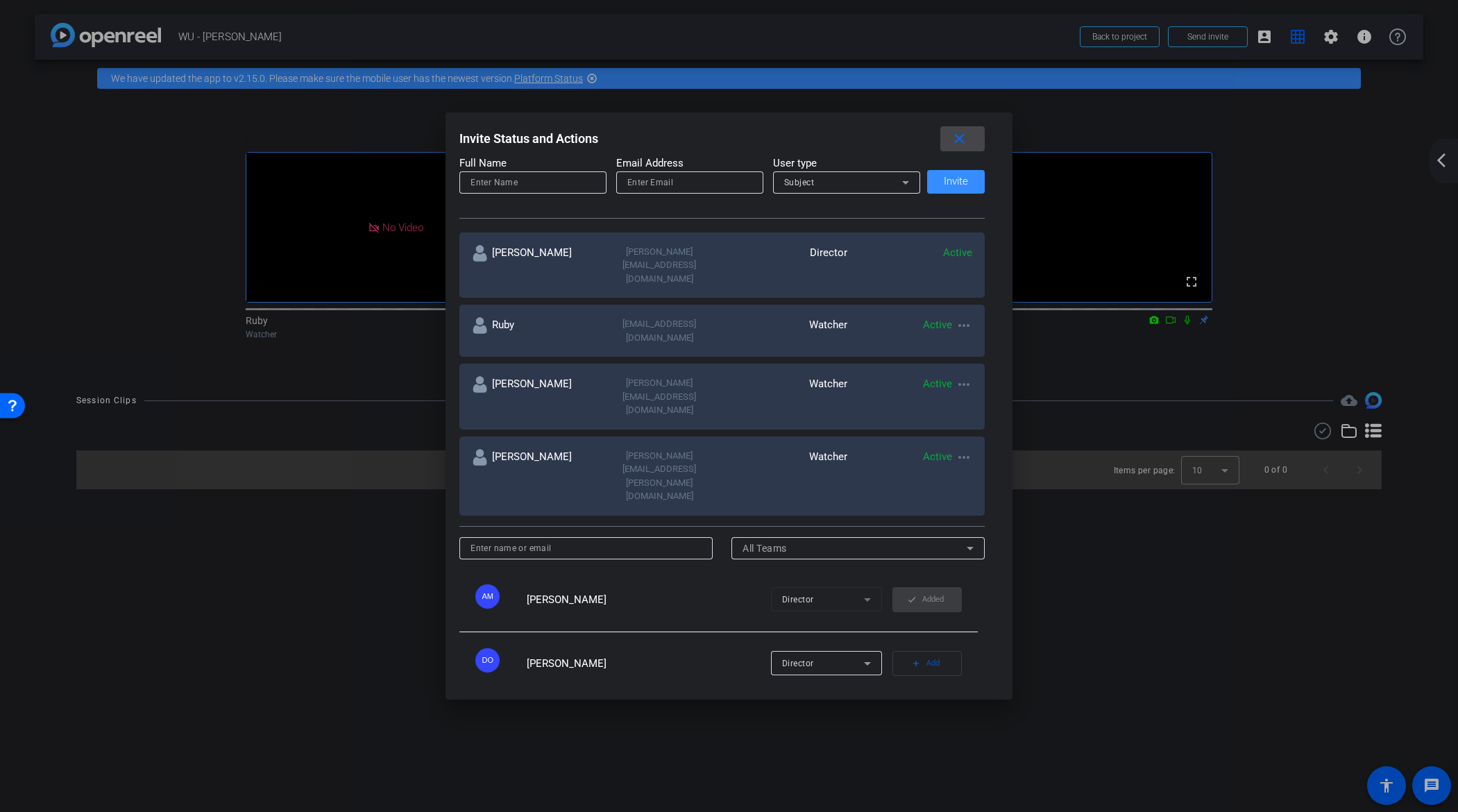
click at [969, 139] on mat-icon "close" at bounding box center [960, 139] width 17 height 17
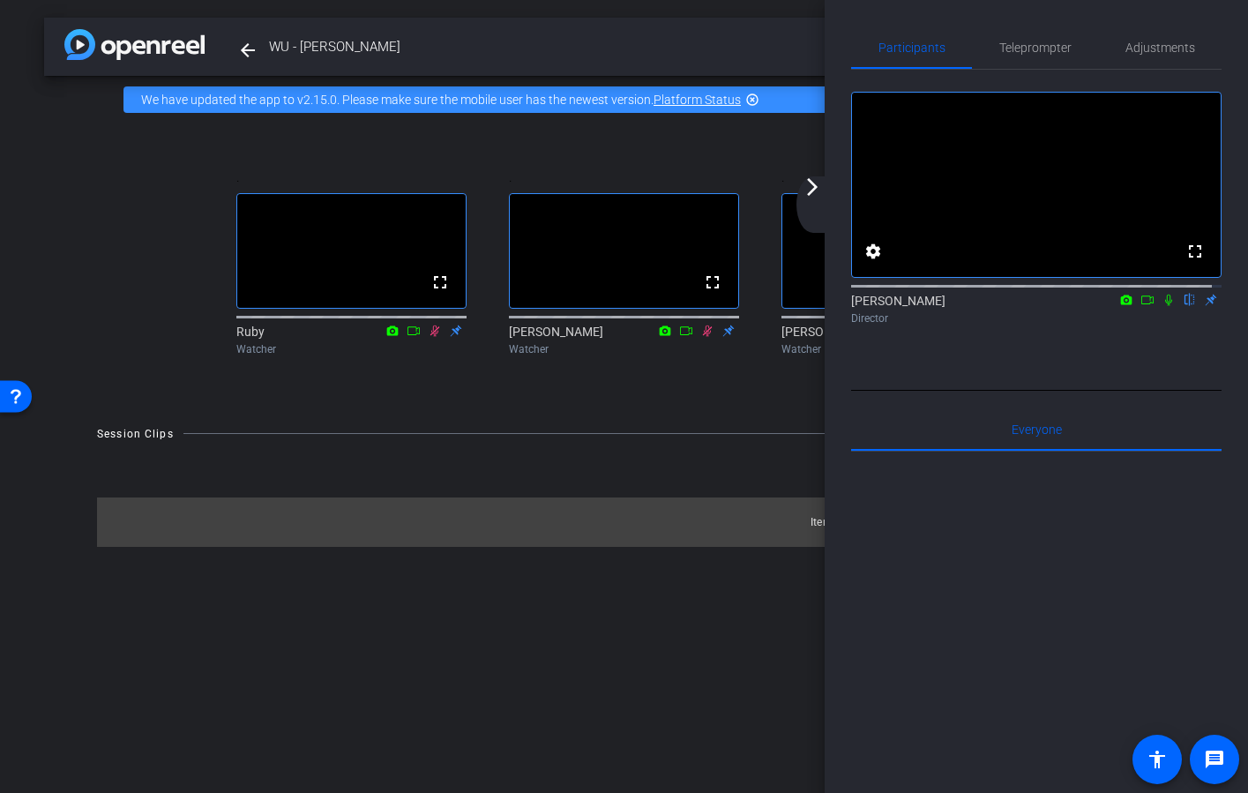
click at [815, 184] on mat-icon "arrow_forward_ios" at bounding box center [812, 186] width 21 height 21
